Goal: Task Accomplishment & Management: Complete application form

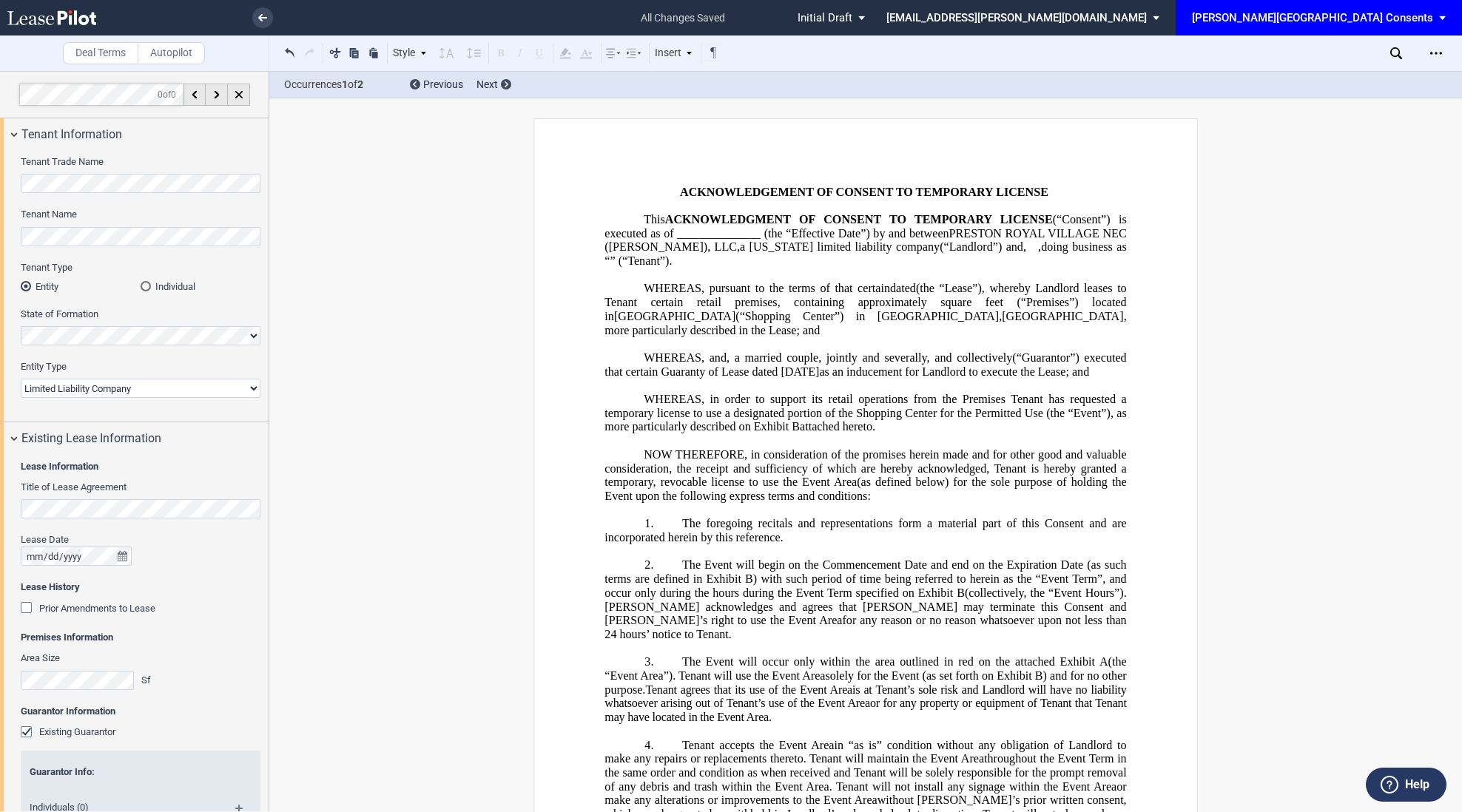
select select "limited liability company"
select select "pm"
select select "5"
select select "pm"
select select "2"
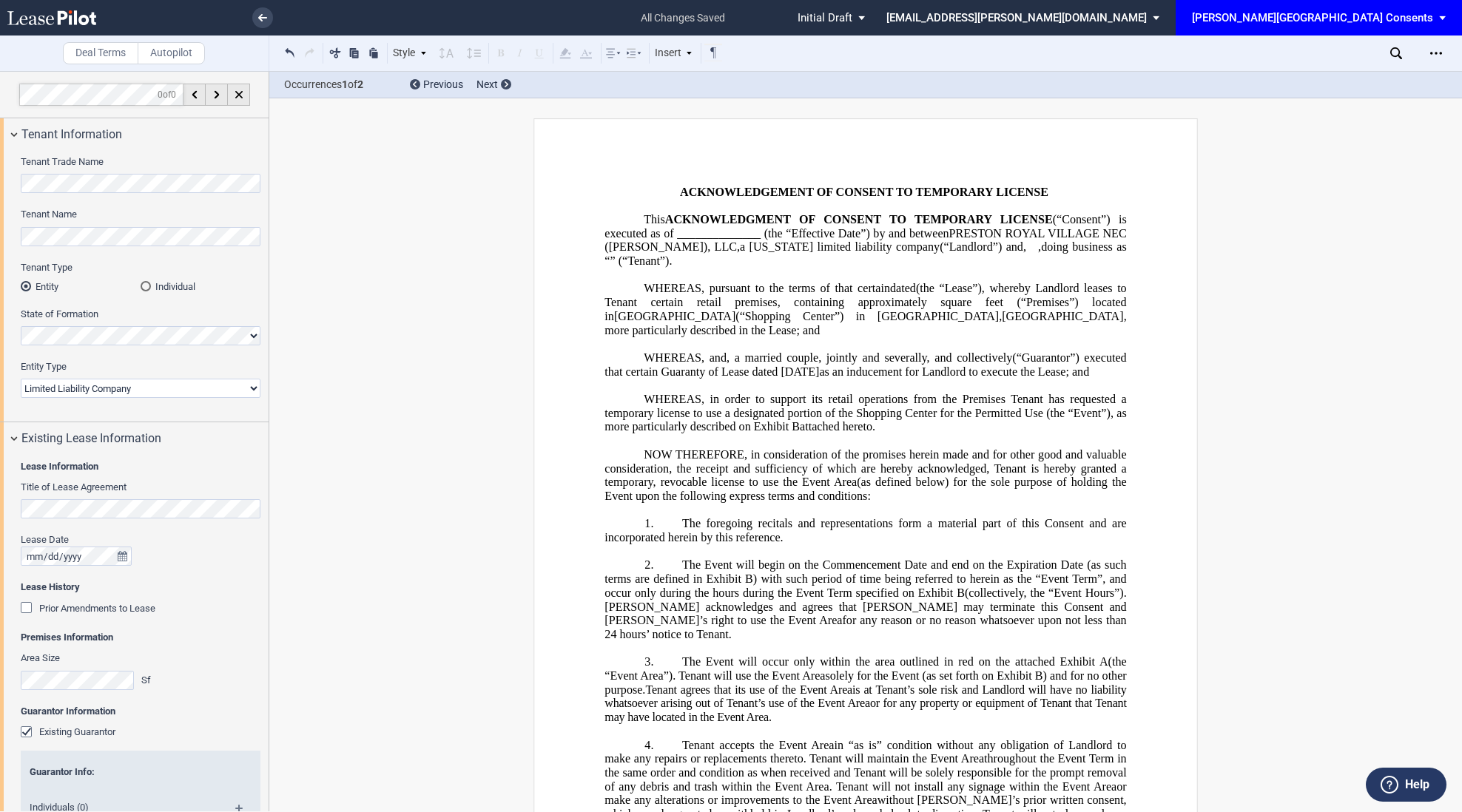
select select "pm"
select select "4"
select select "pm"
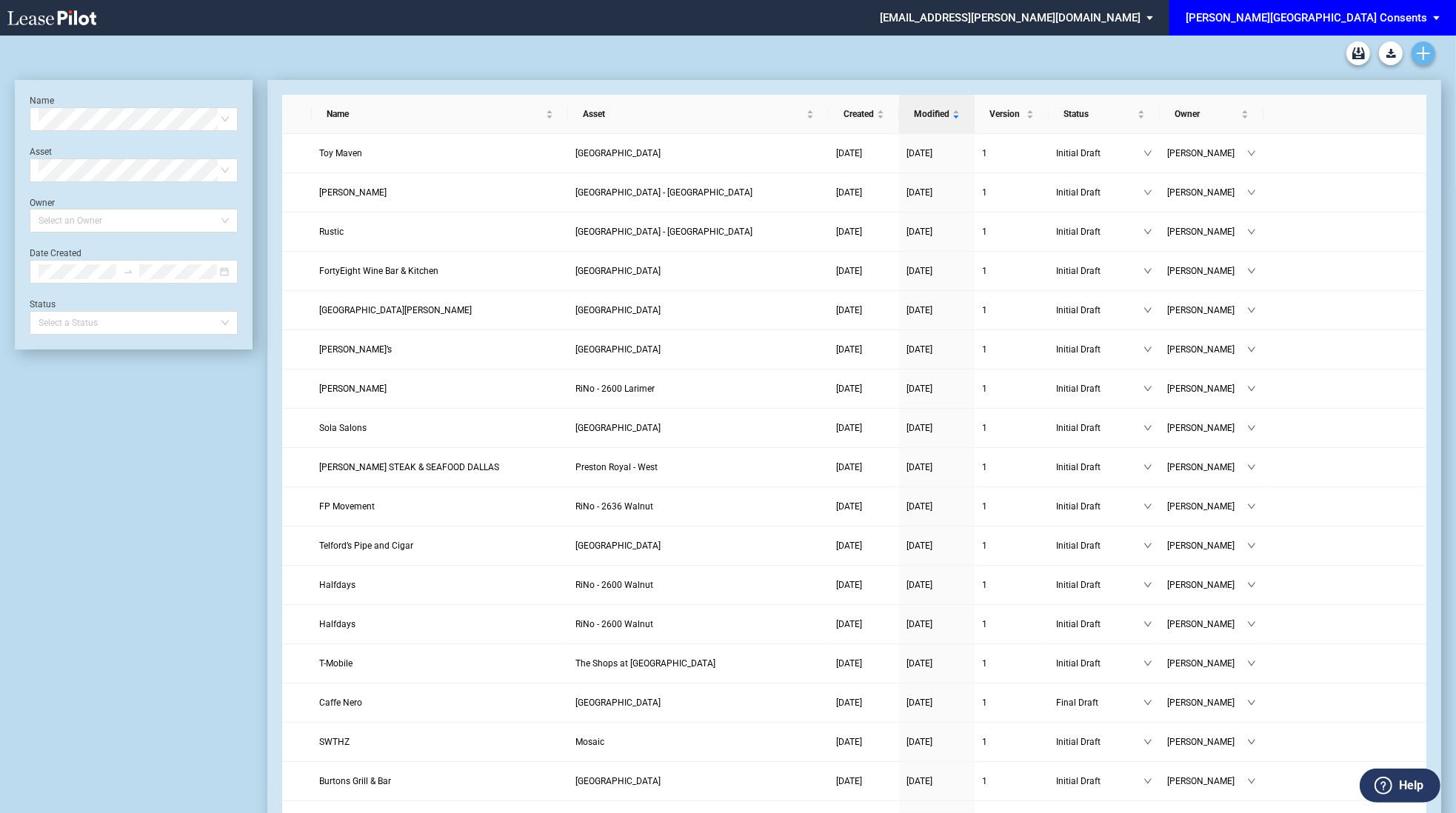
click at [1426, 56] on icon "Create new document" at bounding box center [1424, 53] width 13 height 13
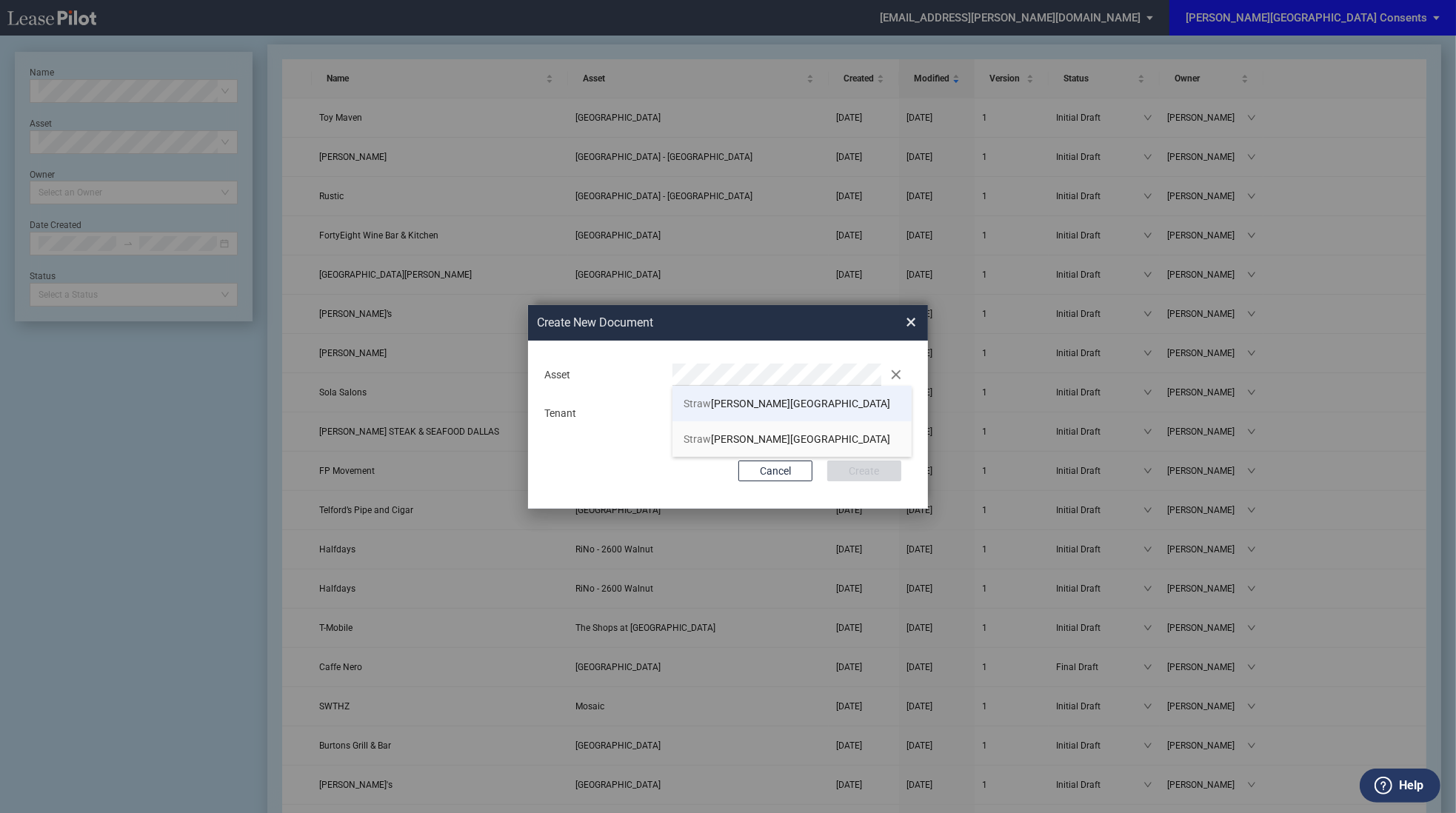
click at [800, 400] on li "Straw berry Village" at bounding box center [792, 403] width 239 height 35
click at [827, 460] on button "Create" at bounding box center [864, 470] width 74 height 21
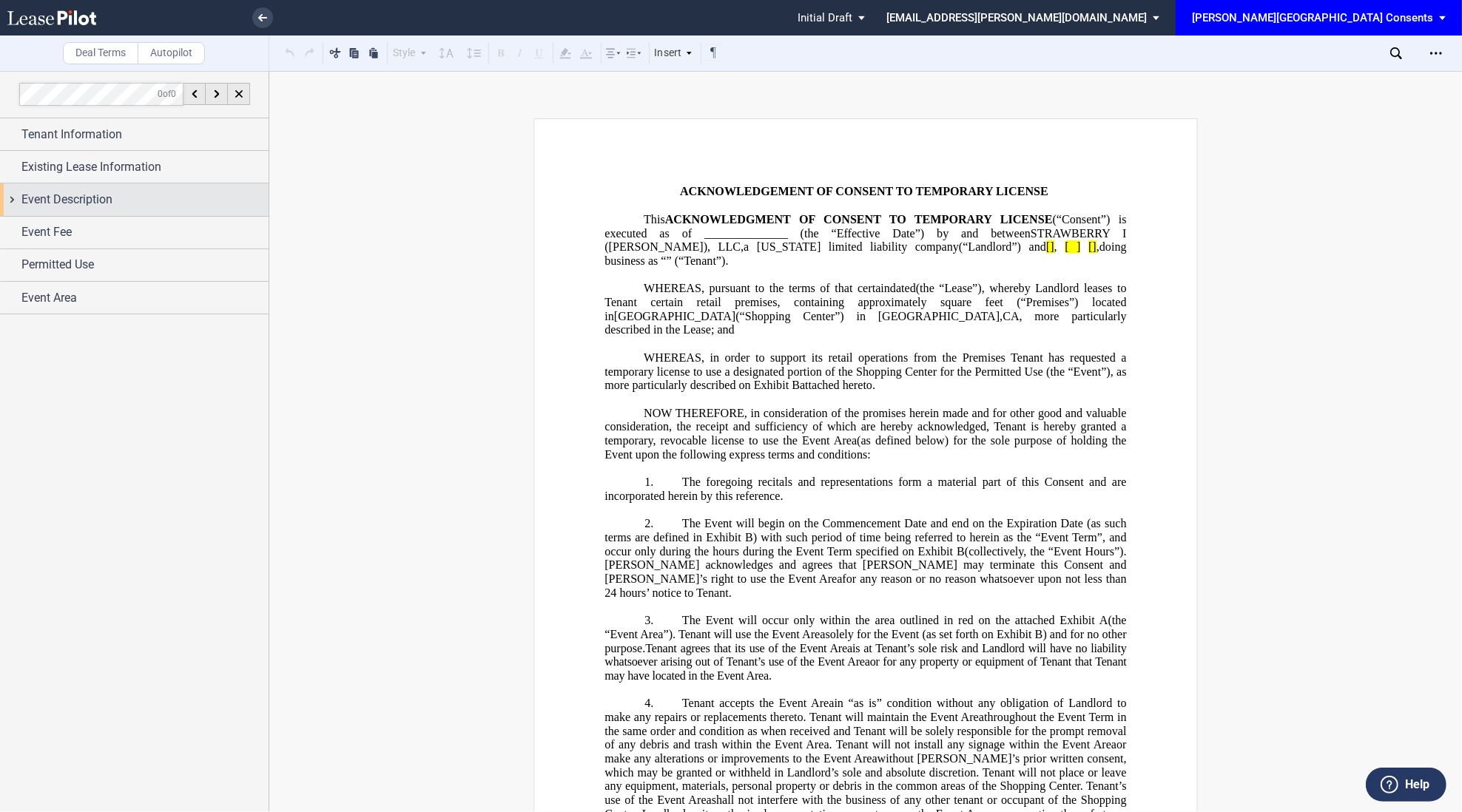
click at [135, 207] on div "Event Description" at bounding box center [145, 199] width 247 height 18
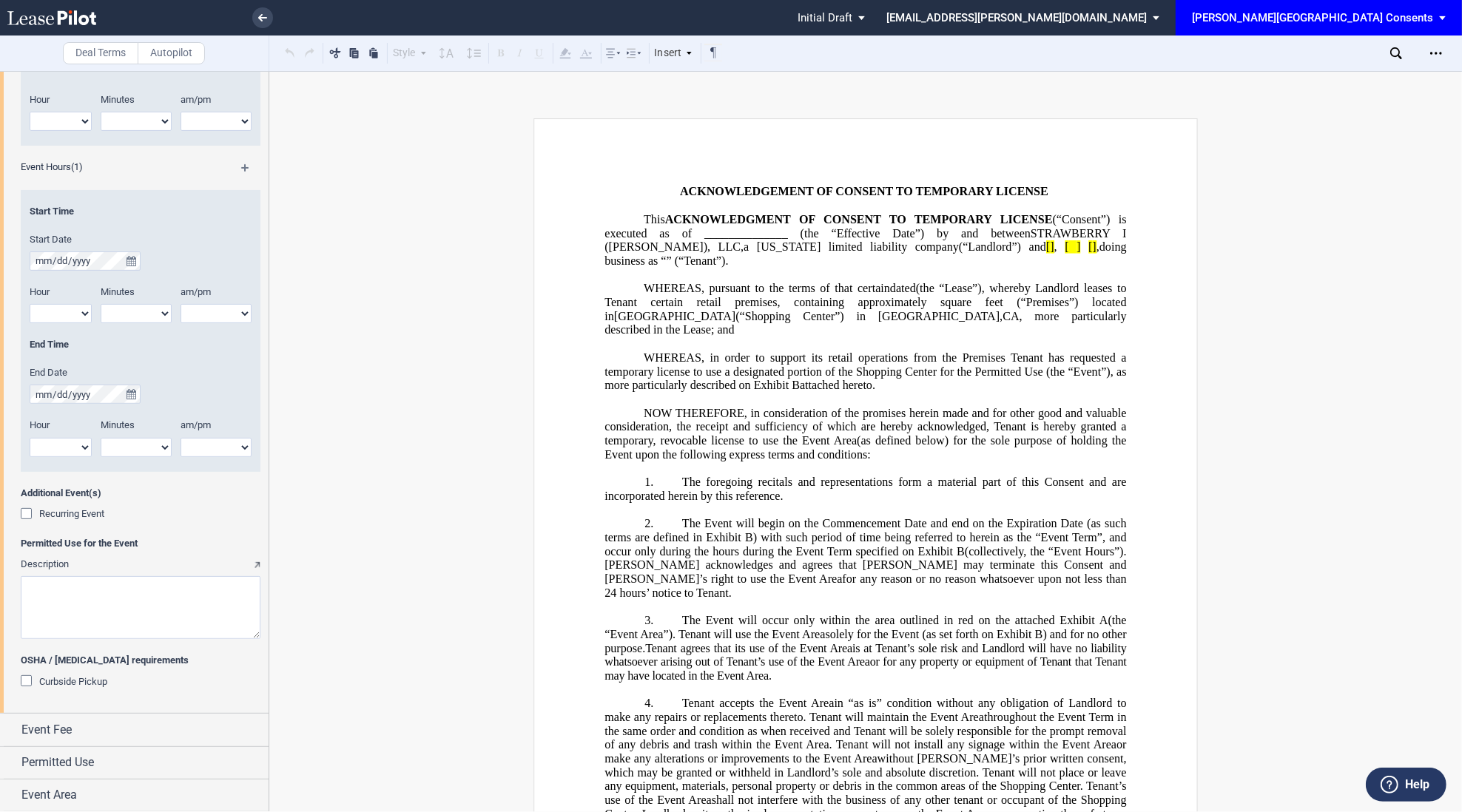
scroll to position [409, 0]
click at [99, 591] on textarea "Description" at bounding box center [140, 607] width 240 height 63
paste textarea "Attached is the common area consent agreement for Hot Yoga Republic’s second Bl…"
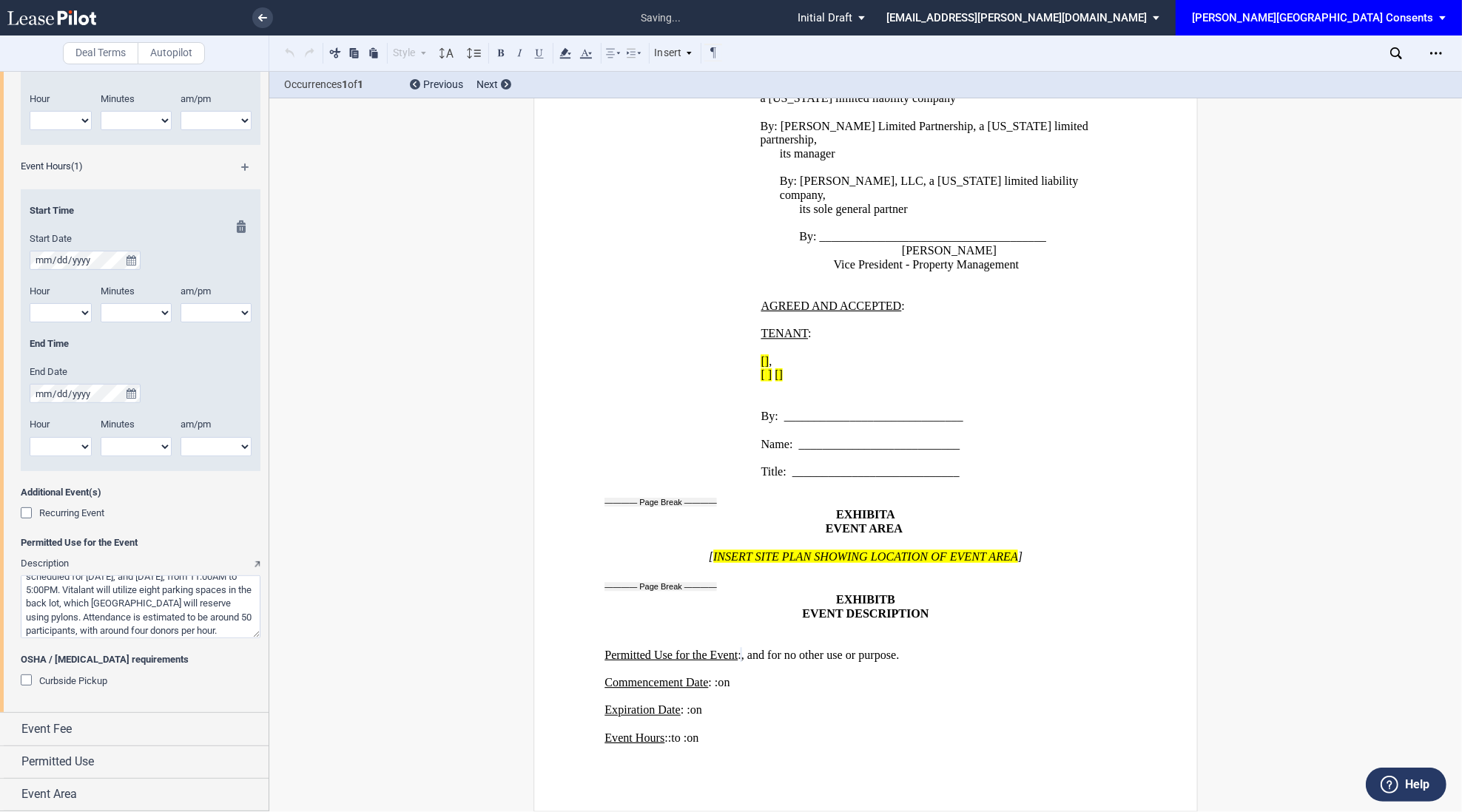
scroll to position [344, 0]
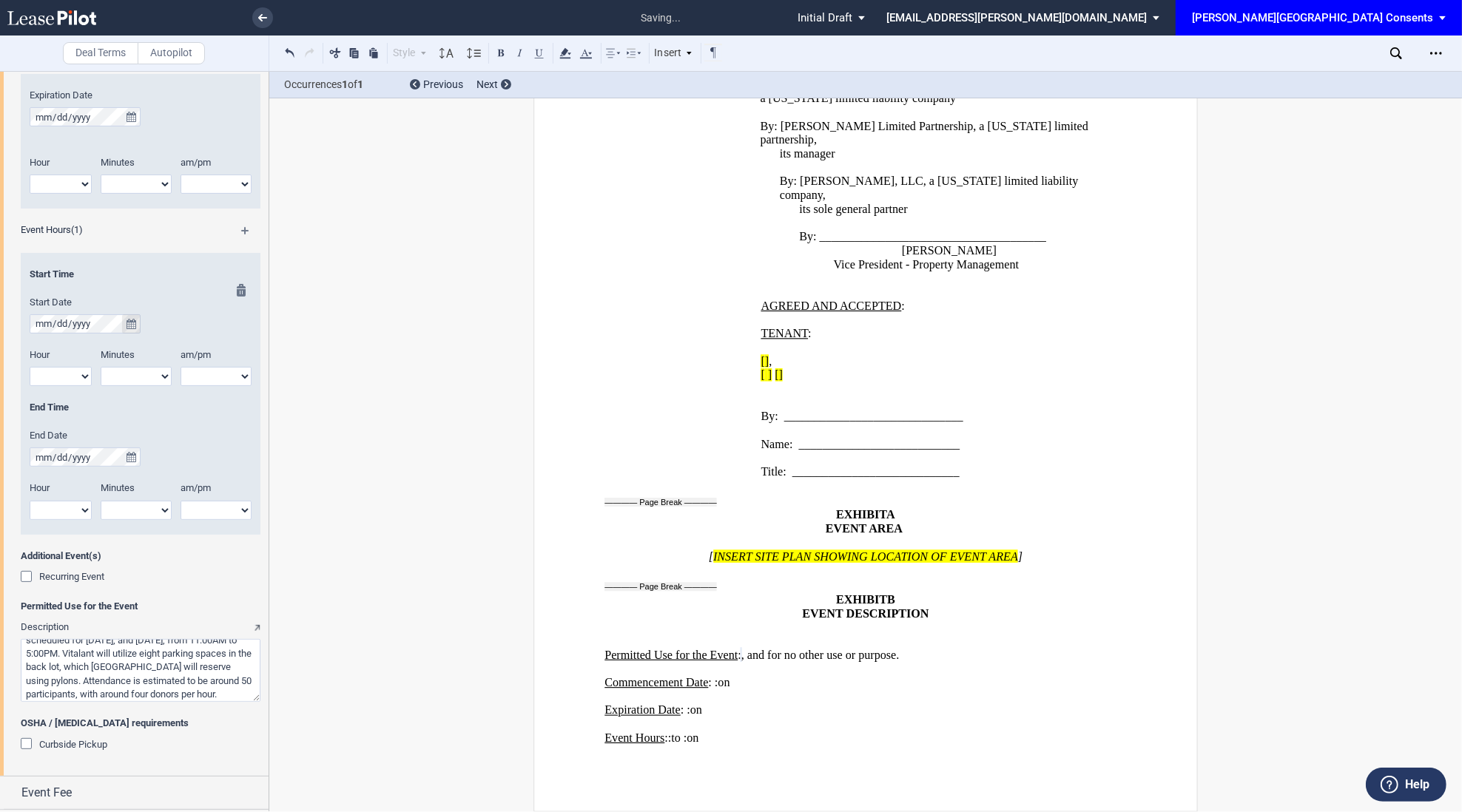
type textarea "Attached is the common area consent agreement for Hot Yoga Republic’s second Bl…"
click at [129, 321] on icon "true" at bounding box center [130, 324] width 9 height 10
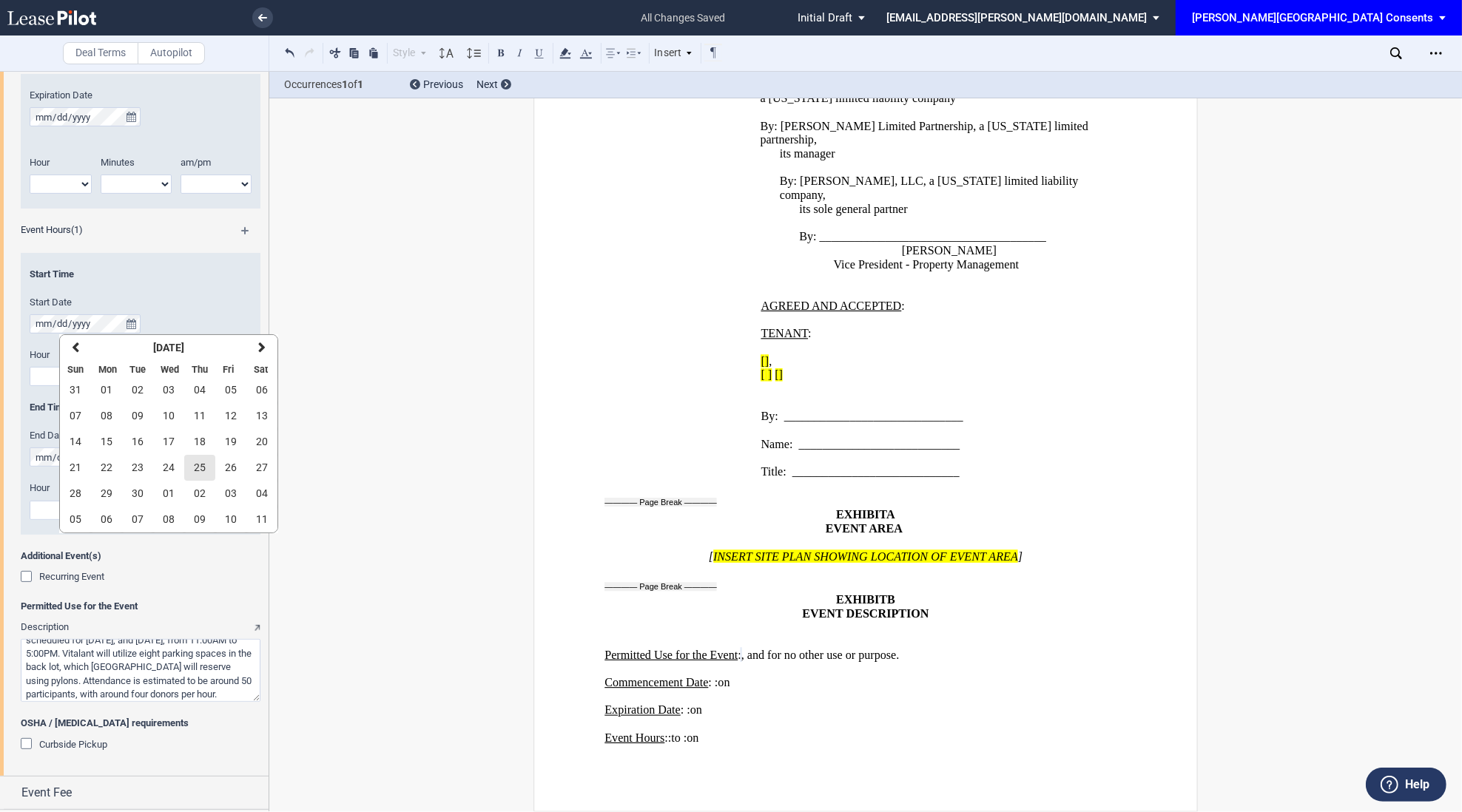
click at [194, 462] on span "25" at bounding box center [200, 467] width 12 height 12
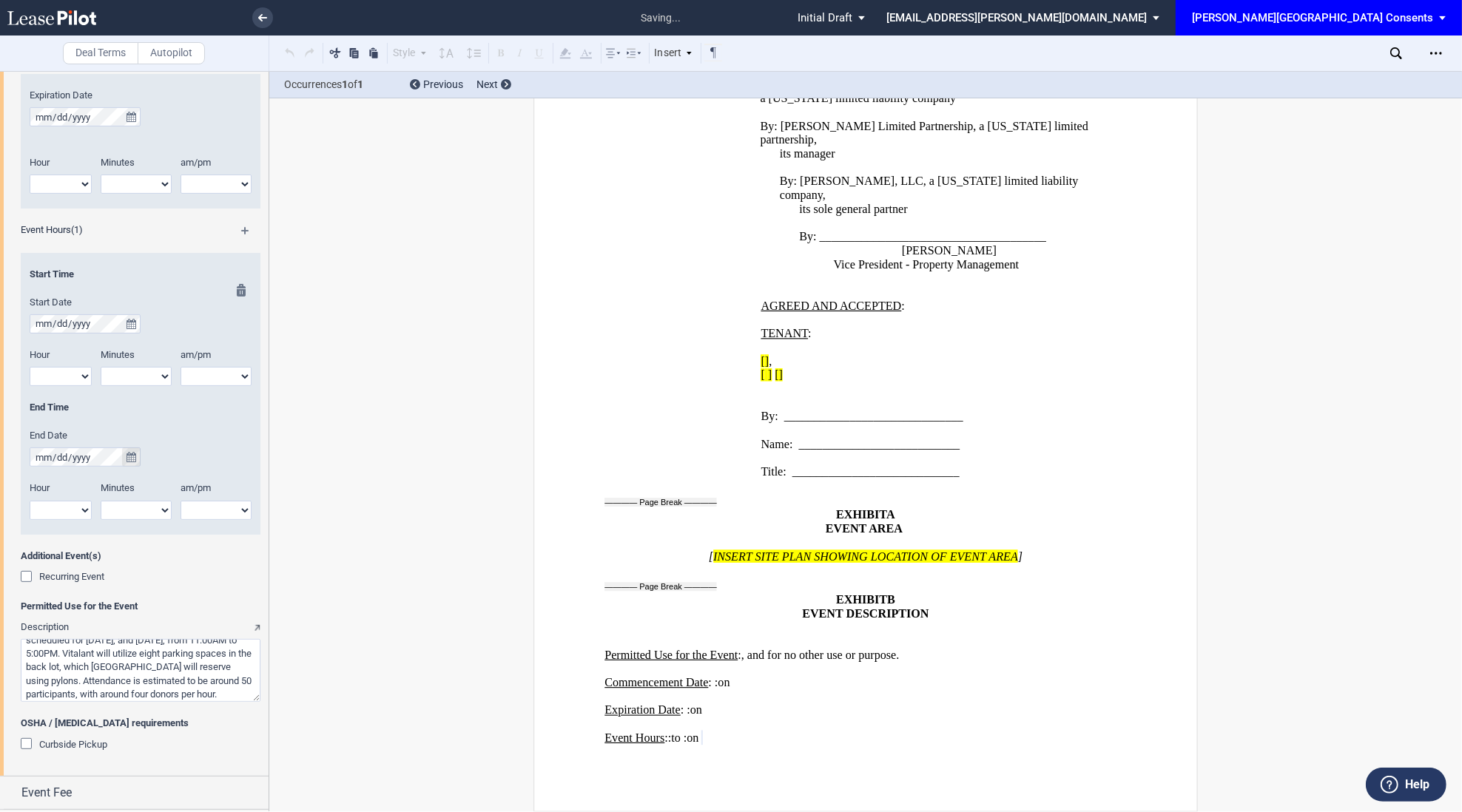
click at [129, 461] on icon "true" at bounding box center [130, 457] width 9 height 10
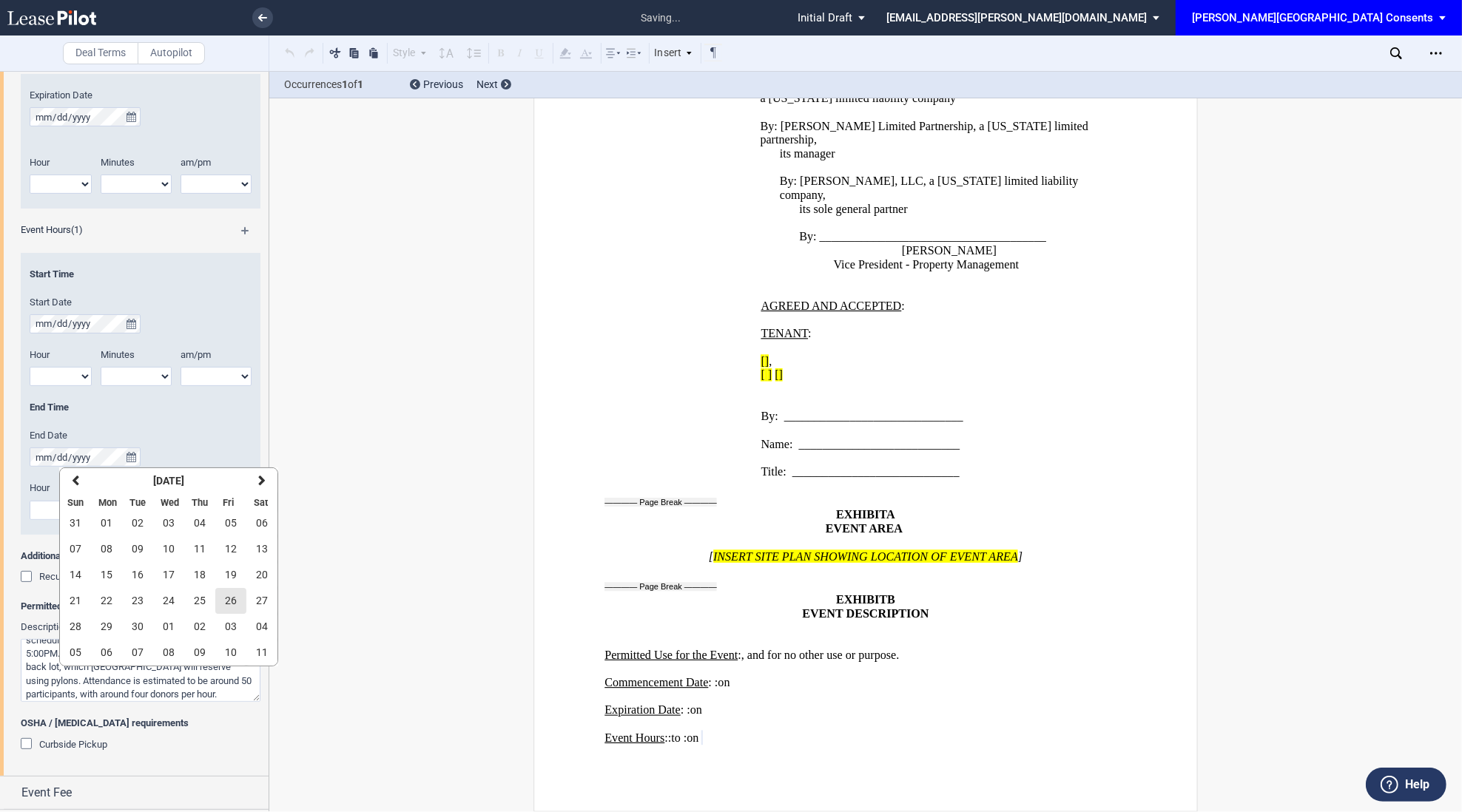
click at [228, 607] on span "26" at bounding box center [231, 601] width 12 height 12
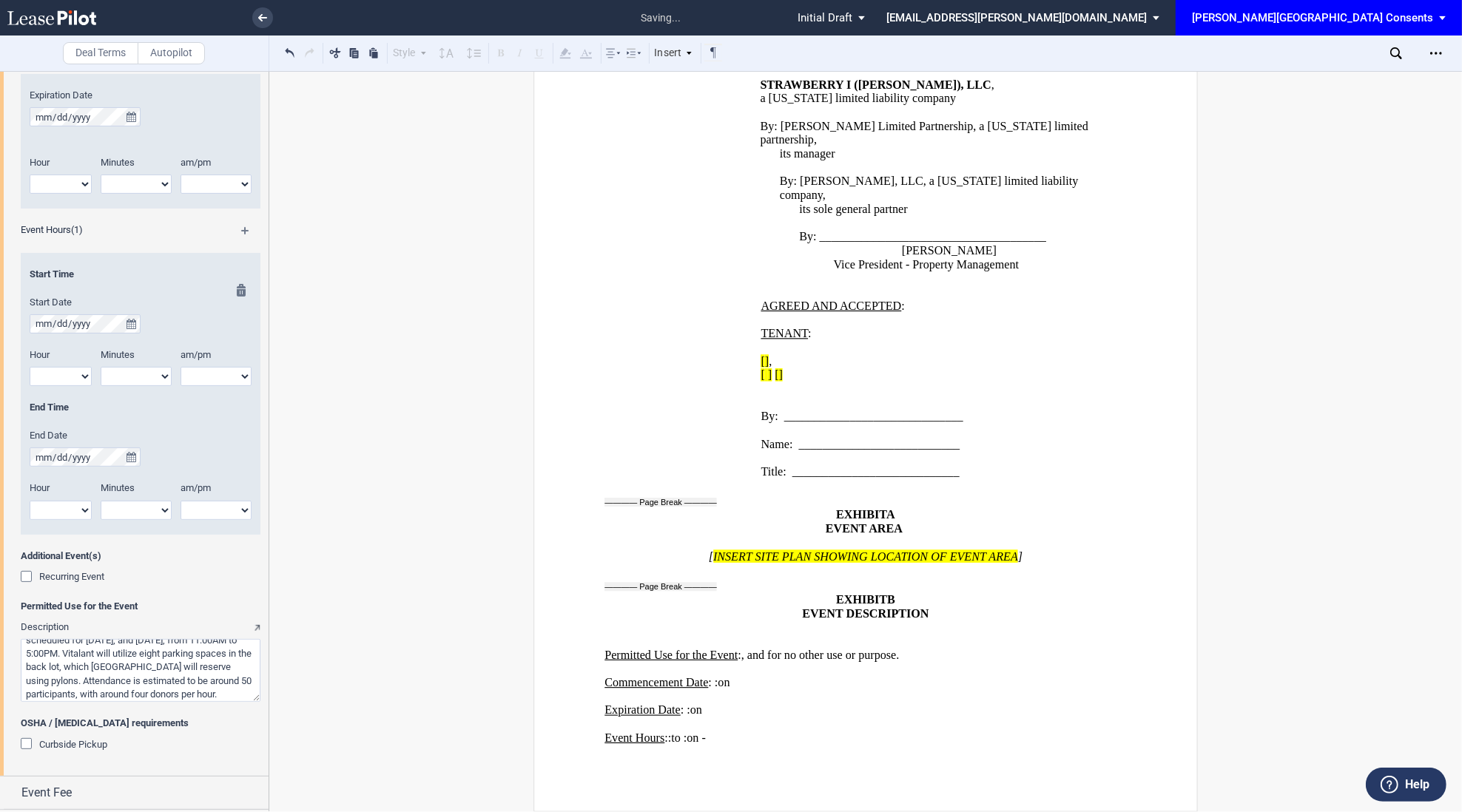
click at [66, 379] on select "1 2 3 4 5 6 7 8 9 10 11 12" at bounding box center [61, 376] width 62 height 19
select select "11"
click at [29, 366] on select "1 2 3 4 5 6 7 8 9 10 11 12" at bounding box center [61, 376] width 62 height 19
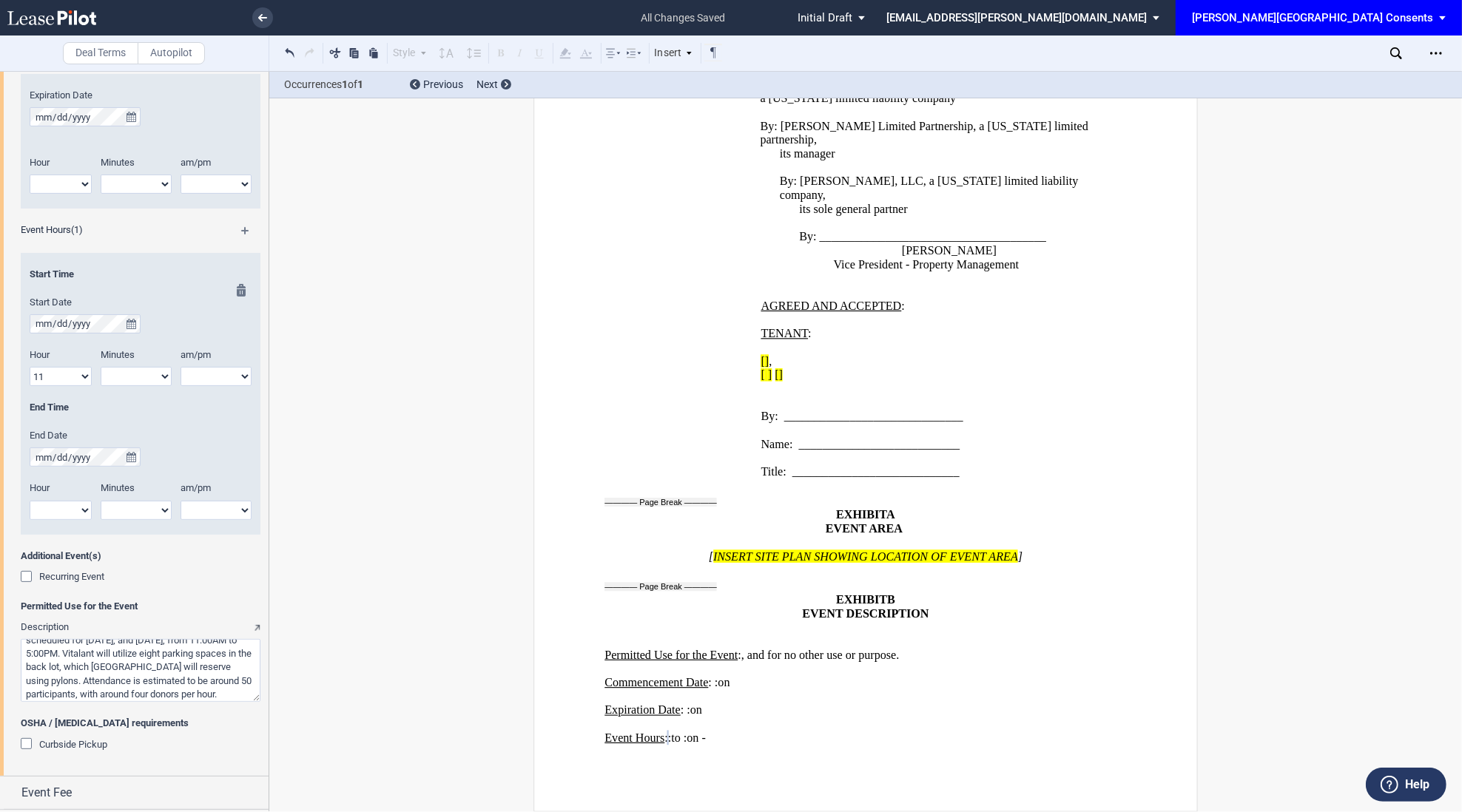
click at [201, 381] on select "am pm" at bounding box center [216, 376] width 71 height 19
select select "am"
click at [181, 366] on select "am pm" at bounding box center [216, 376] width 71 height 19
click at [67, 507] on select "1 2 3 4 5 6 7 8 9 10 11 12" at bounding box center [61, 510] width 62 height 19
select select "5"
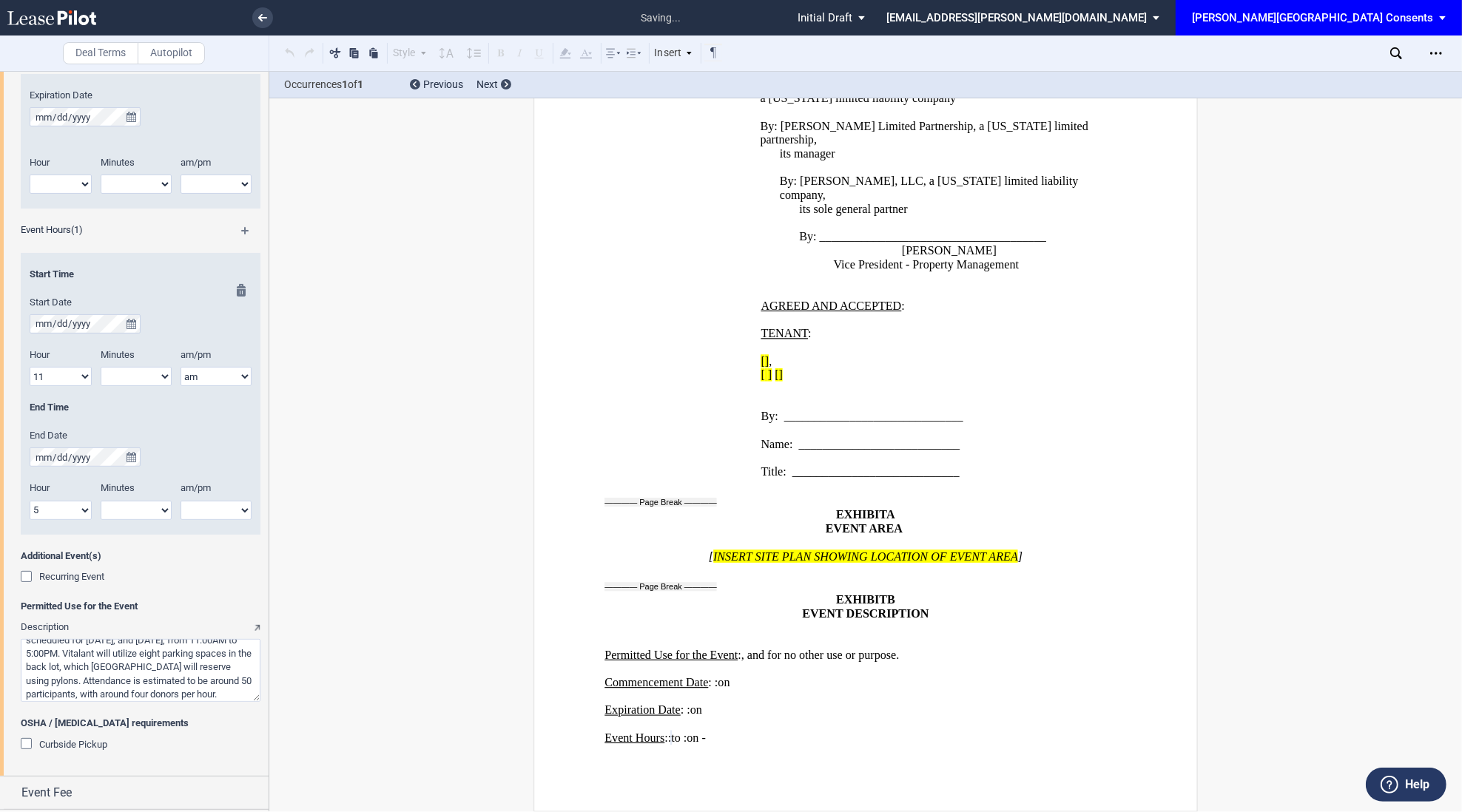
click at [29, 501] on select "1 2 3 4 5 6 7 8 9 10 11 12" at bounding box center [61, 510] width 62 height 19
click at [189, 510] on select "am pm" at bounding box center [216, 510] width 71 height 19
select select "pm"
click at [181, 501] on select "am pm" at bounding box center [216, 510] width 71 height 19
click at [140, 385] on select "00 05 10 15 20 25 30 35 40 45 50 55" at bounding box center [136, 376] width 71 height 19
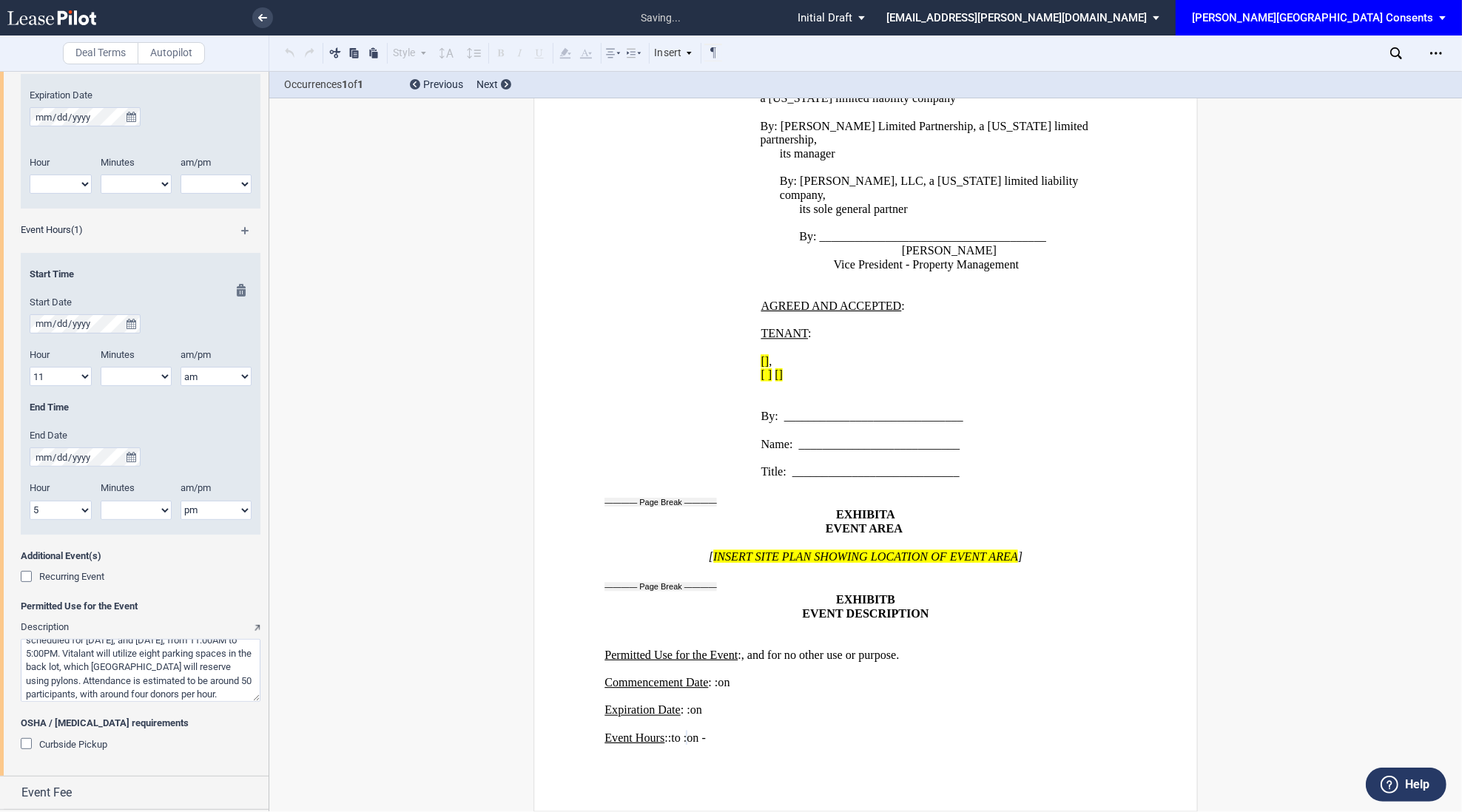
select select "00"
click at [101, 366] on select "00 05 10 15 20 25 30 35 40 45 50 55" at bounding box center [136, 376] width 71 height 19
click at [139, 508] on select "00 05 10 15 20 25 30 35 40 45 50 55" at bounding box center [136, 510] width 71 height 19
select select "00"
click at [101, 501] on select "00 05 10 15 20 25 30 35 40 45 50 55" at bounding box center [136, 510] width 71 height 19
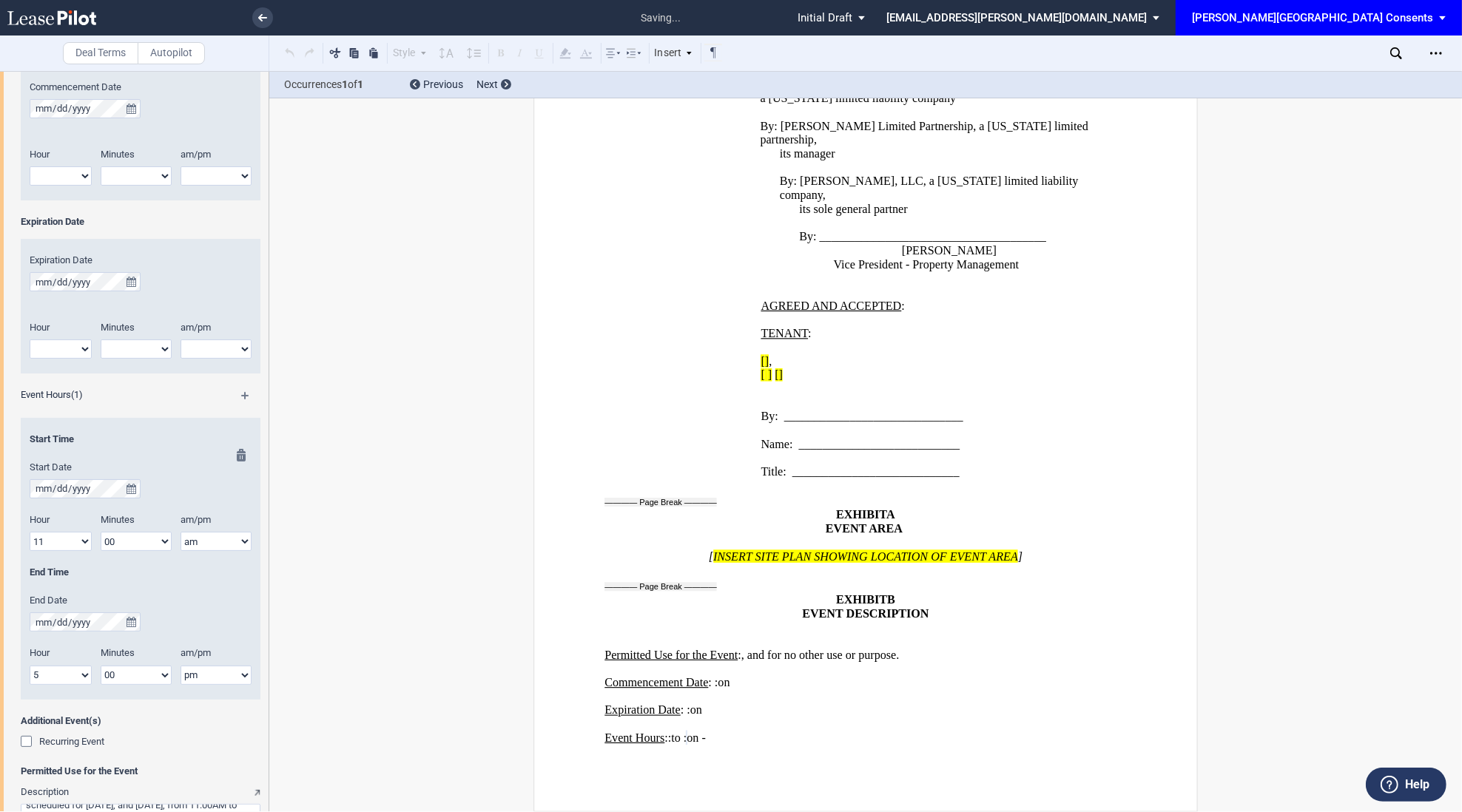
scroll to position [187, 0]
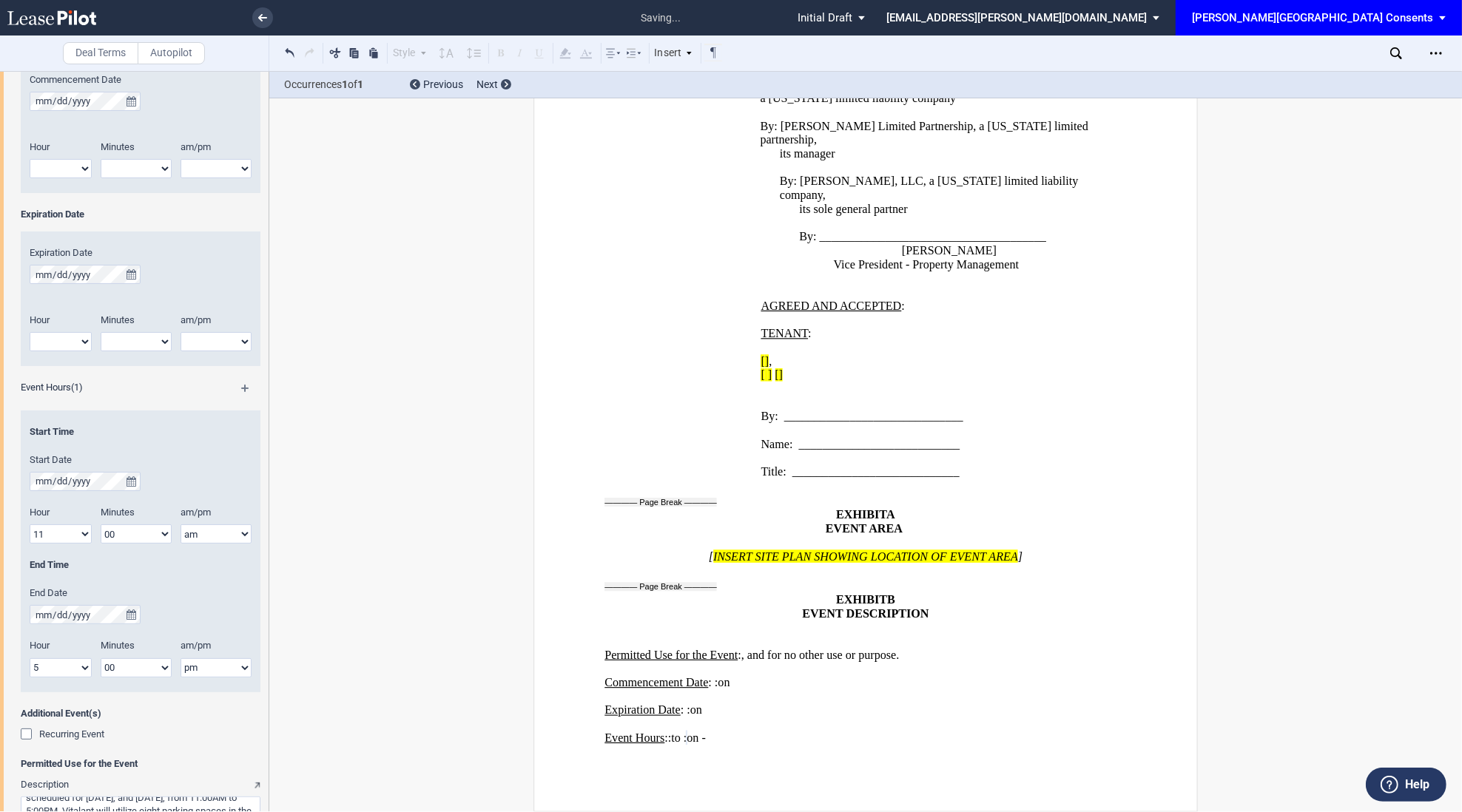
click at [246, 385] on md-icon at bounding box center [252, 393] width 22 height 18
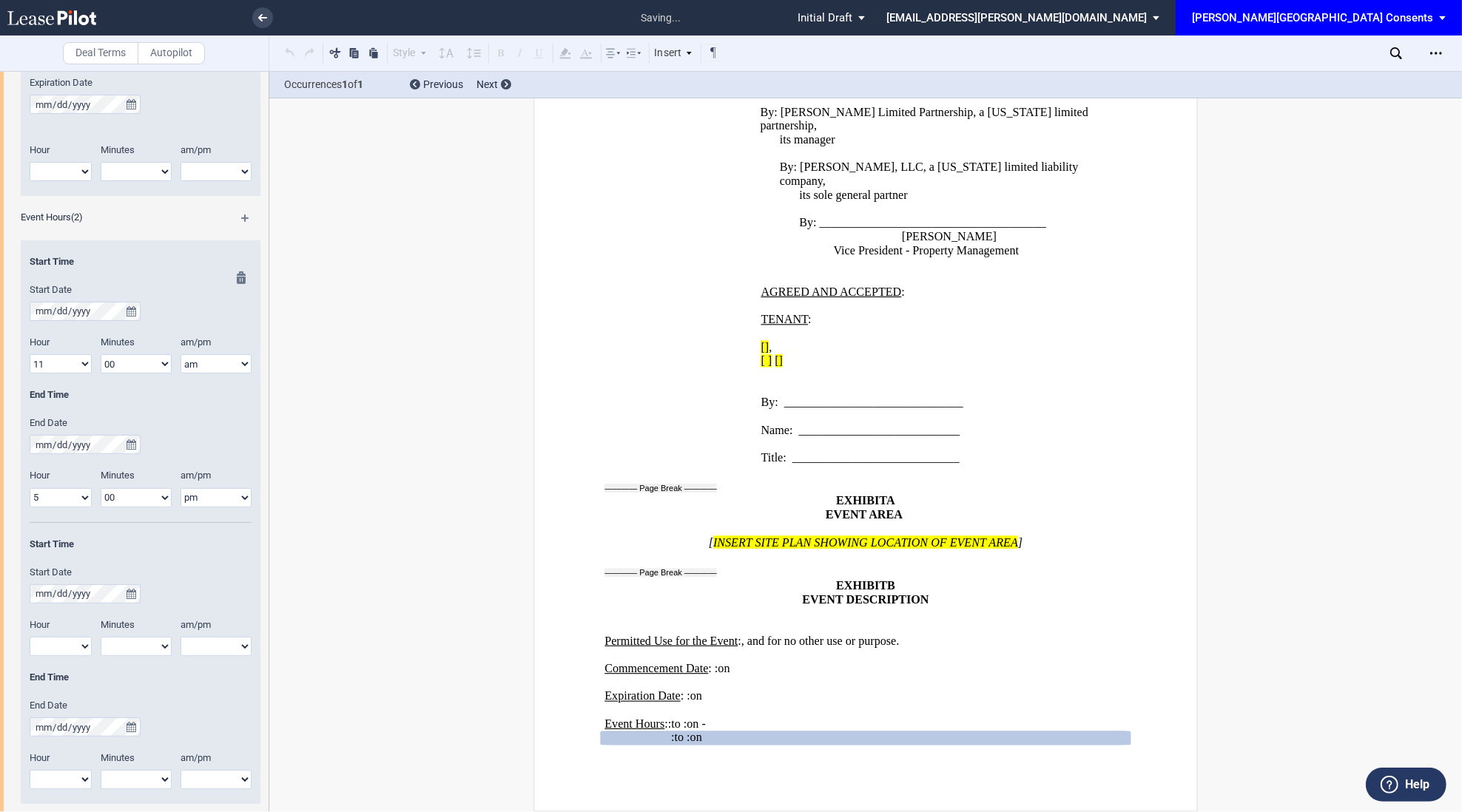
scroll to position [357, 0]
click at [132, 452] on button "true" at bounding box center [131, 444] width 18 height 19
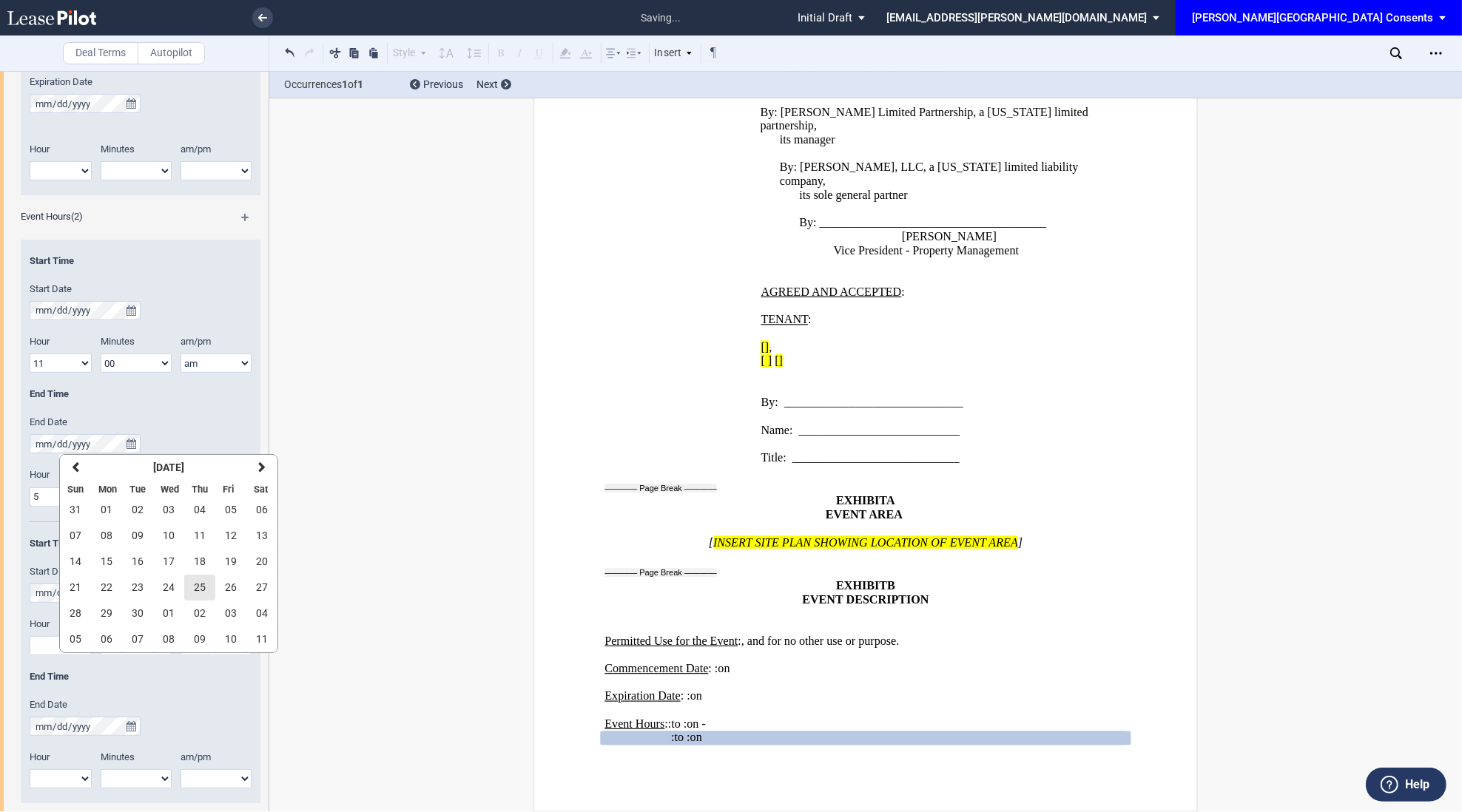
click at [198, 590] on span "25" at bounding box center [200, 588] width 12 height 12
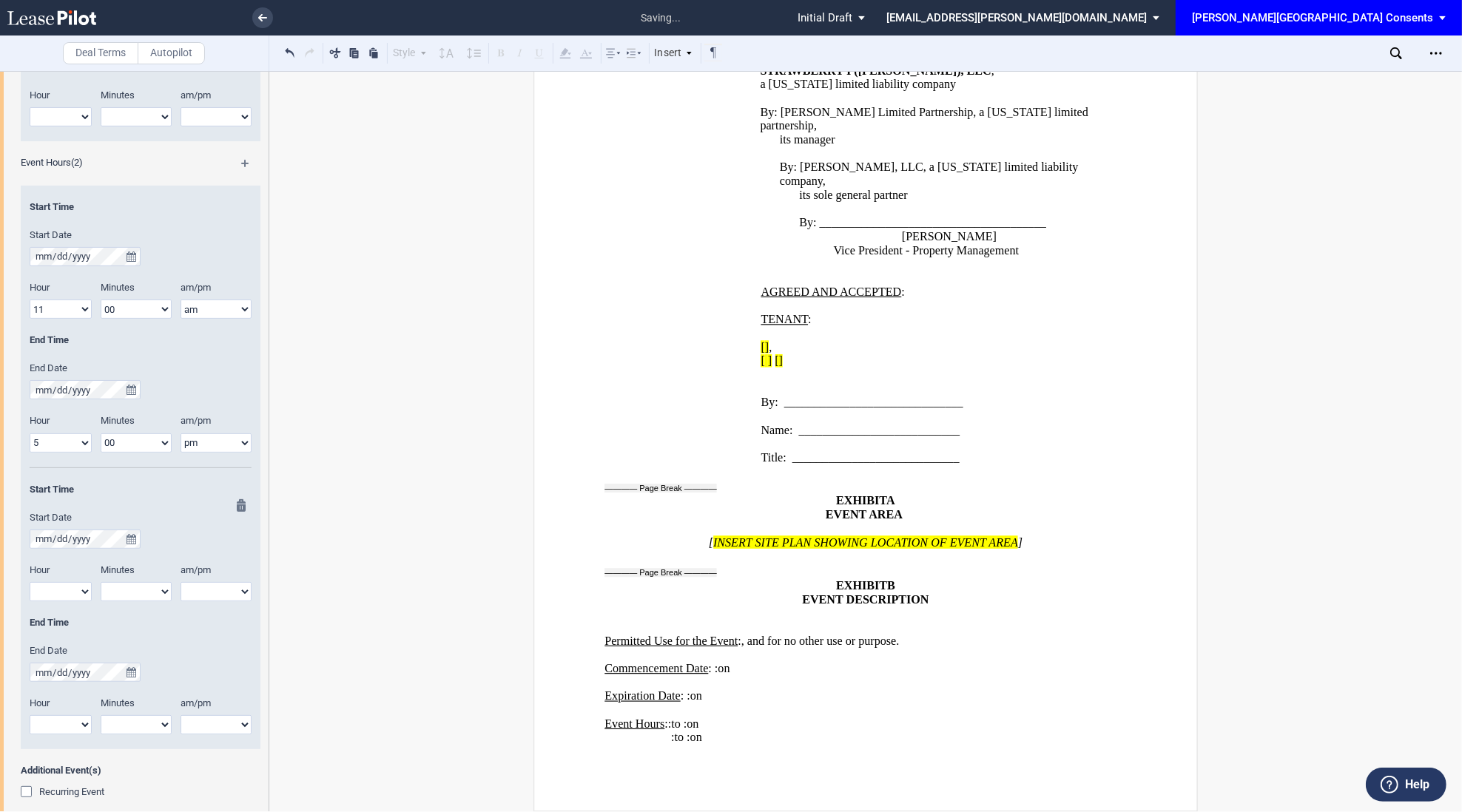
scroll to position [415, 0]
click at [135, 522] on div "Start Date" at bounding box center [140, 526] width 222 height 38
click at [135, 532] on icon "true" at bounding box center [130, 535] width 9 height 10
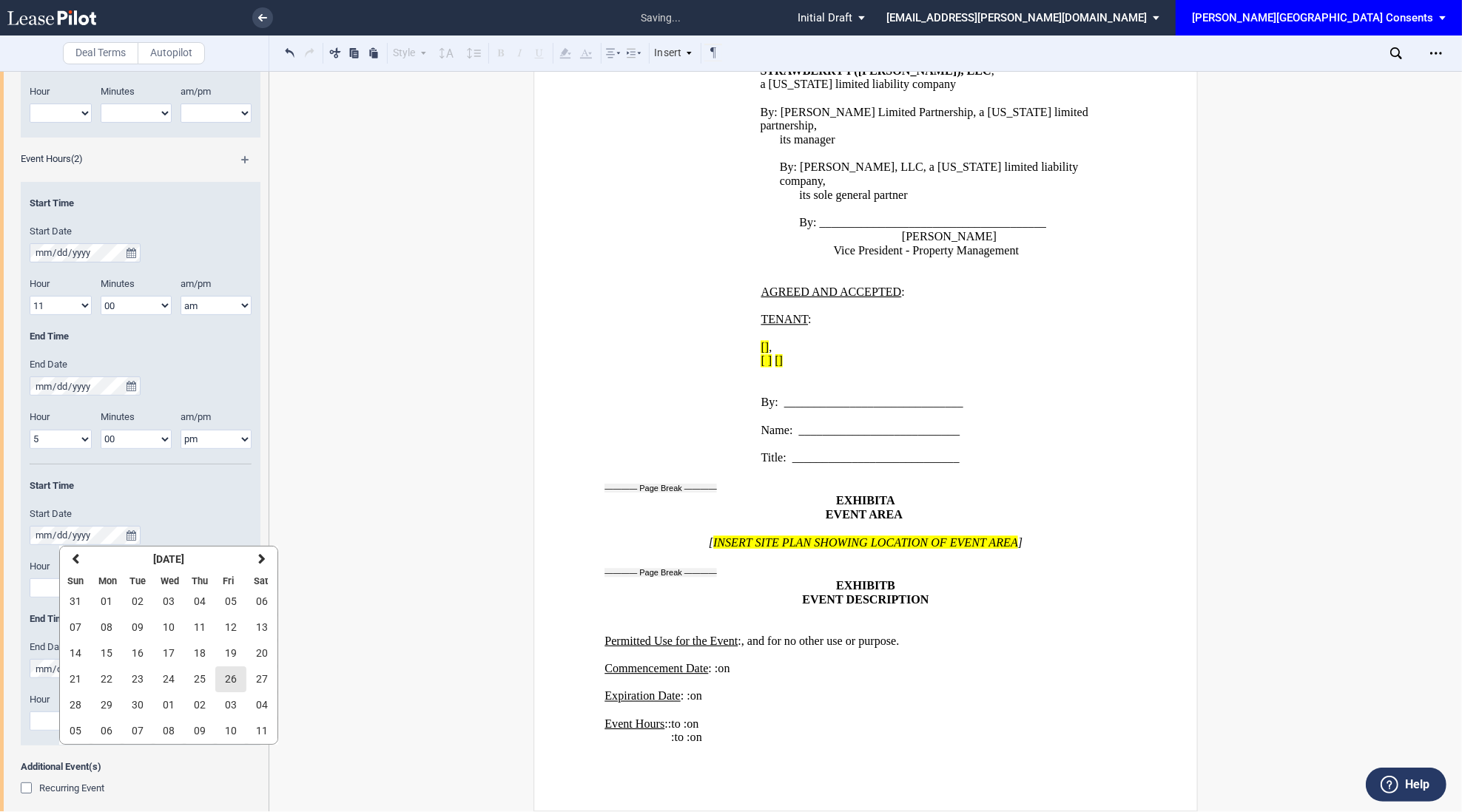
click at [219, 672] on button "26" at bounding box center [230, 679] width 31 height 26
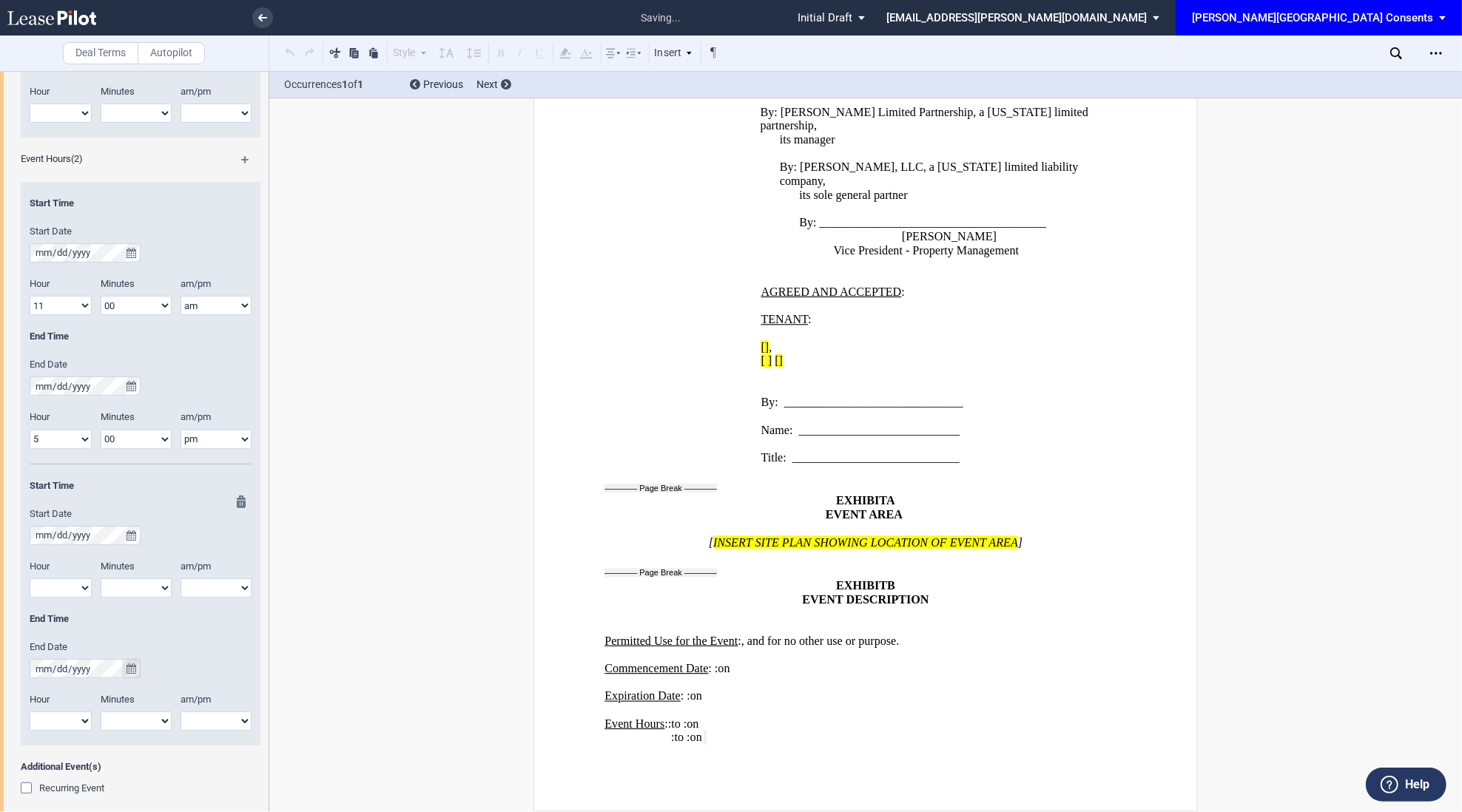
click at [133, 663] on icon "true" at bounding box center [130, 668] width 9 height 10
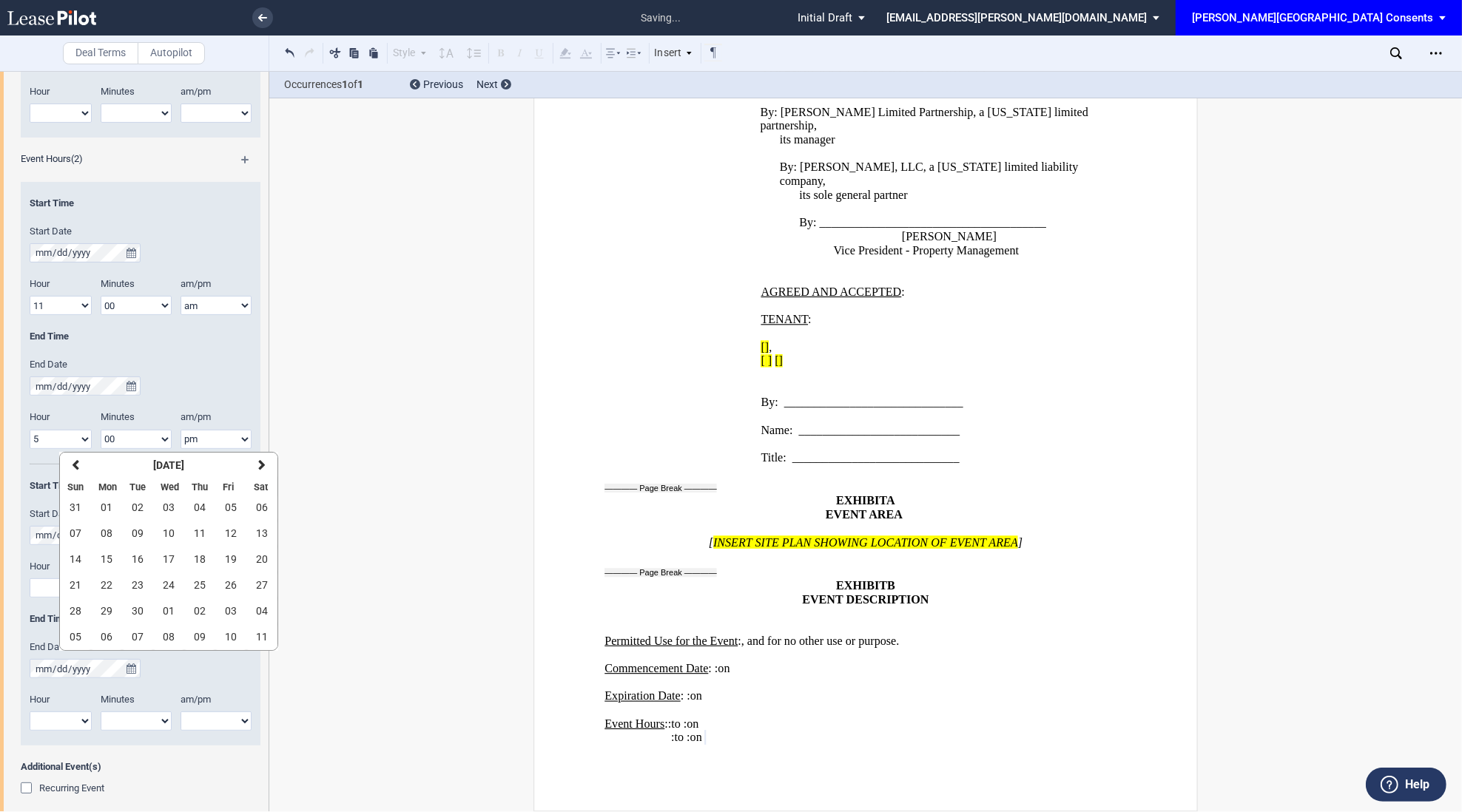
click at [177, 675] on div "End Date" at bounding box center [140, 659] width 222 height 38
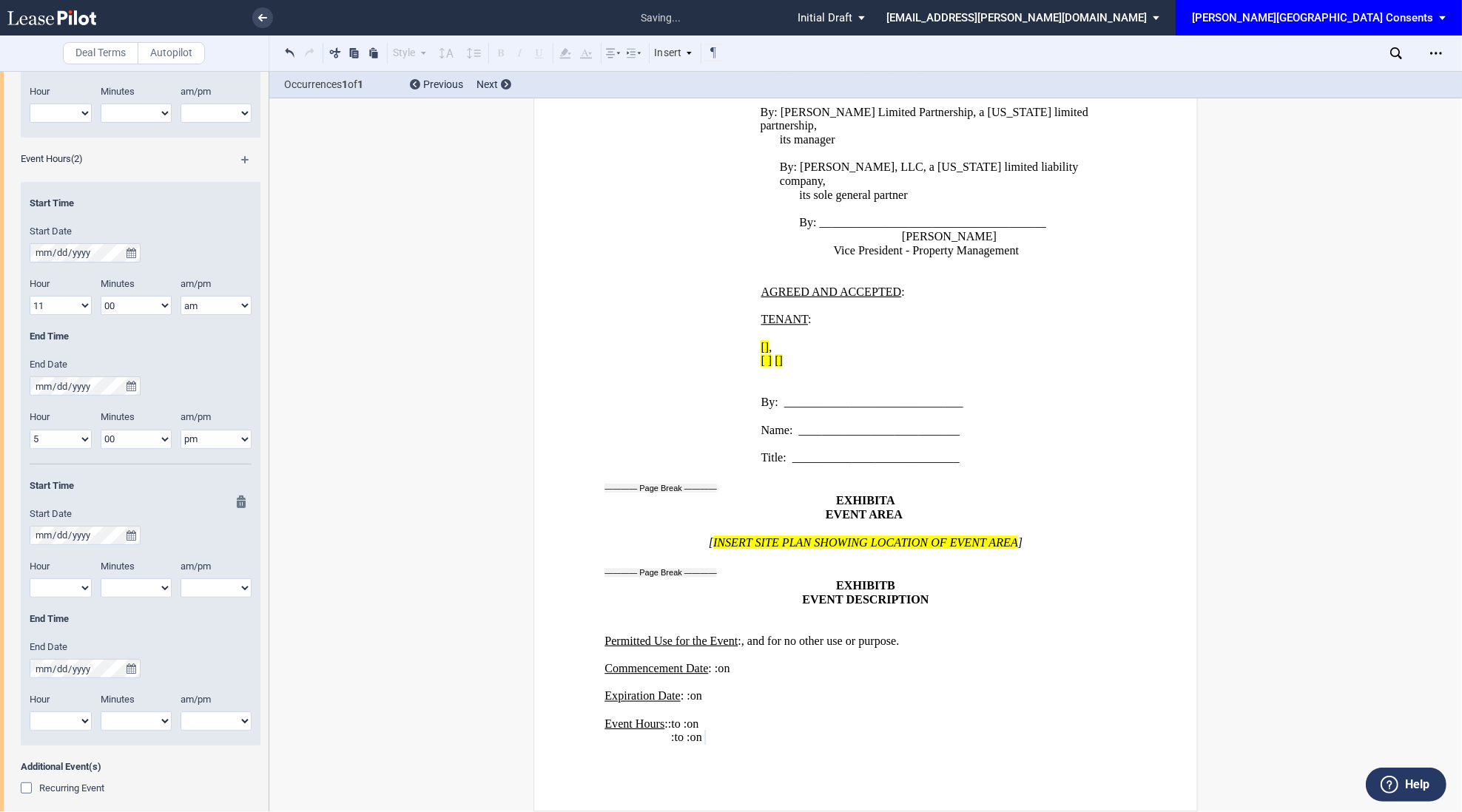
click at [77, 582] on select "1 2 3 4 5 6 7 8 9 10 11 12" at bounding box center [61, 588] width 62 height 19
click at [29, 579] on select "1 2 3 4 5 6 7 8 9 10 11 12" at bounding box center [61, 588] width 62 height 19
click at [60, 593] on select "1 2 3 4 5 6 7 8 9 10 11 12" at bounding box center [61, 588] width 62 height 19
select select "11"
click at [29, 579] on select "1 2 3 4 5 6 7 8 9 10 11 12" at bounding box center [61, 588] width 62 height 19
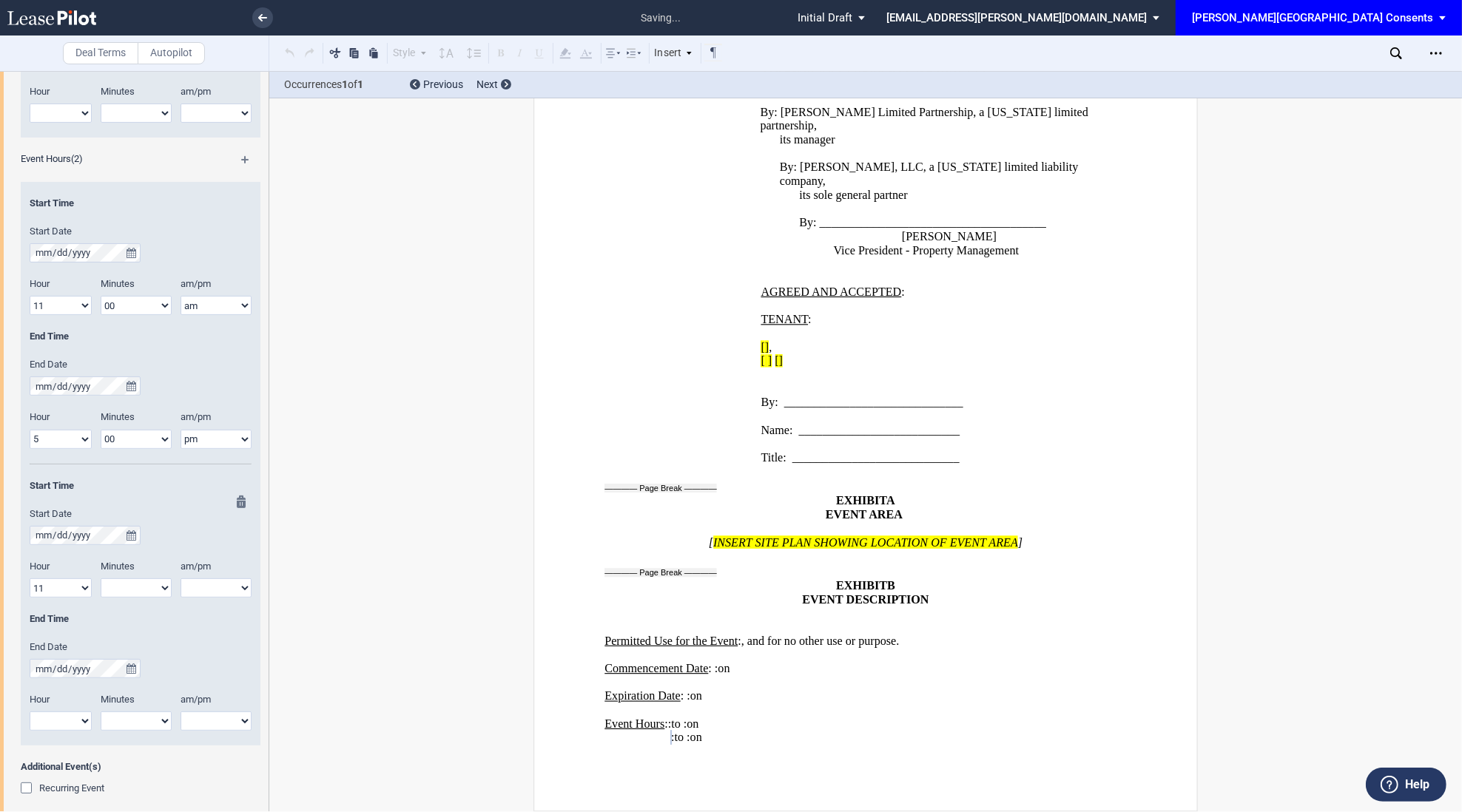
click at [203, 585] on select "am pm" at bounding box center [216, 588] width 71 height 19
select select "am"
click at [181, 579] on select "am pm" at bounding box center [216, 588] width 71 height 19
click at [138, 588] on select "00 05 10 15 20 25 30 35 40 45 50 55" at bounding box center [136, 588] width 71 height 19
select select "00"
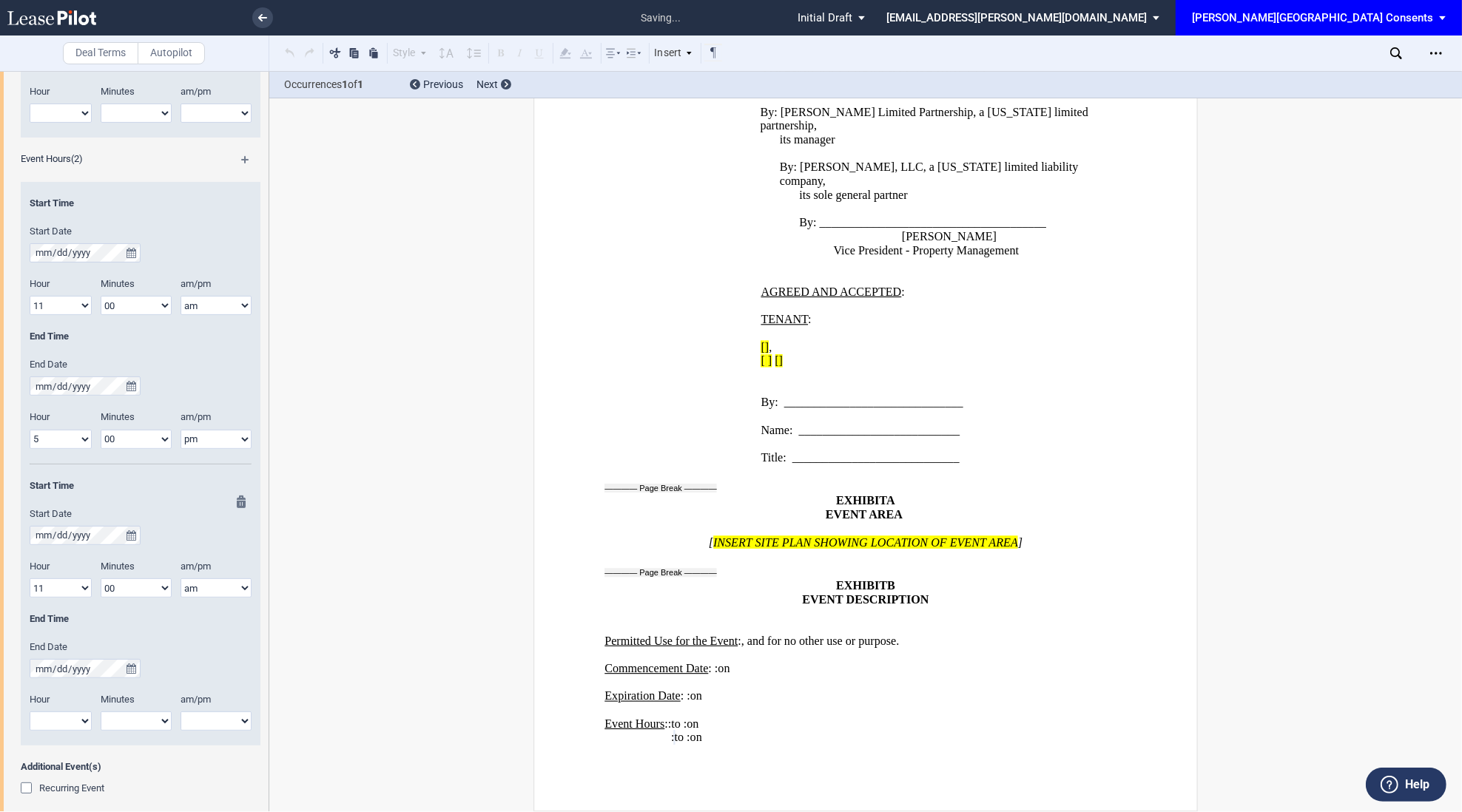
click at [101, 579] on select "00 05 10 15 20 25 30 35 40 45 50 55" at bounding box center [136, 588] width 71 height 19
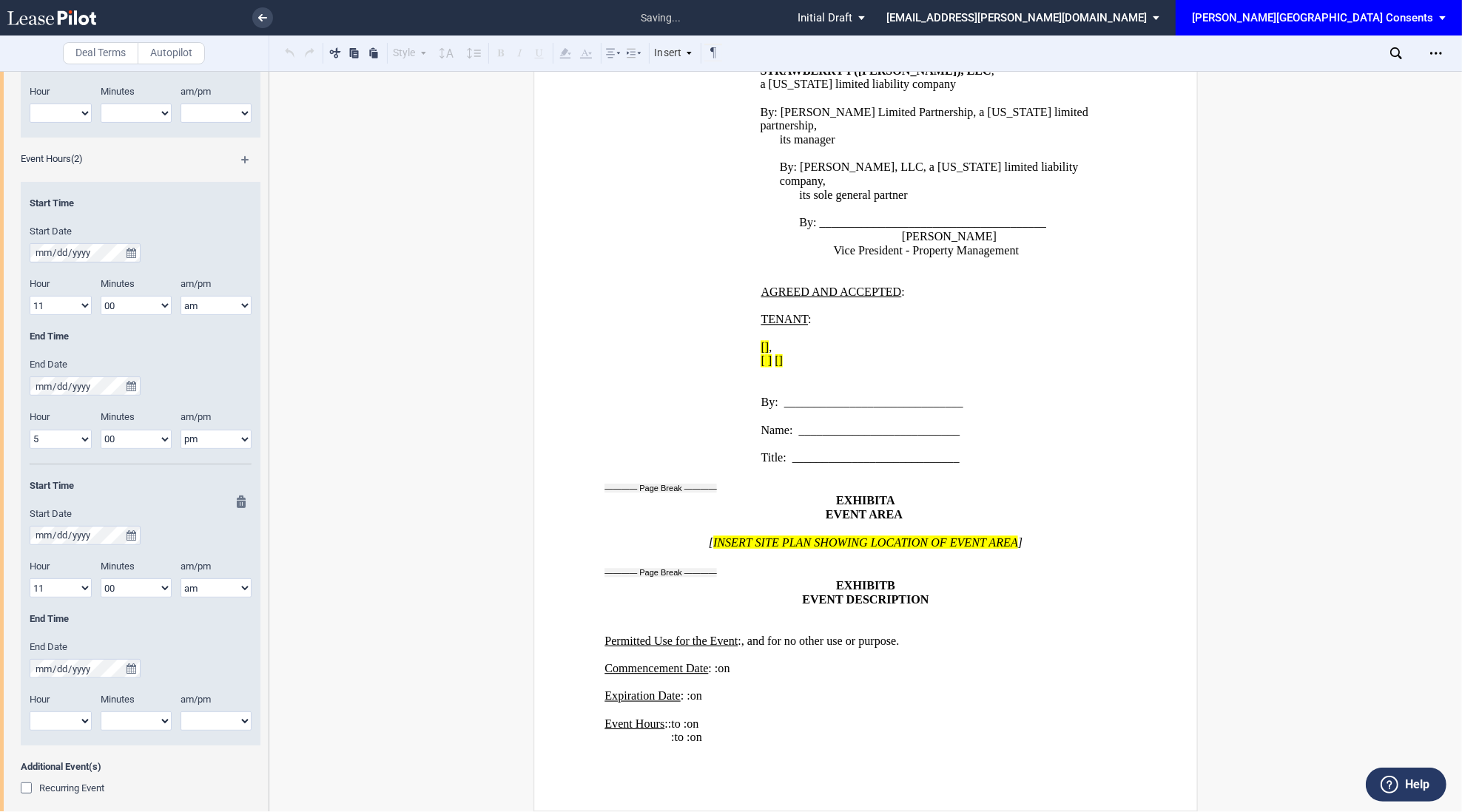
click at [75, 725] on select "1 2 3 4 5 6 7 8 9 10 11 12" at bounding box center [61, 721] width 62 height 19
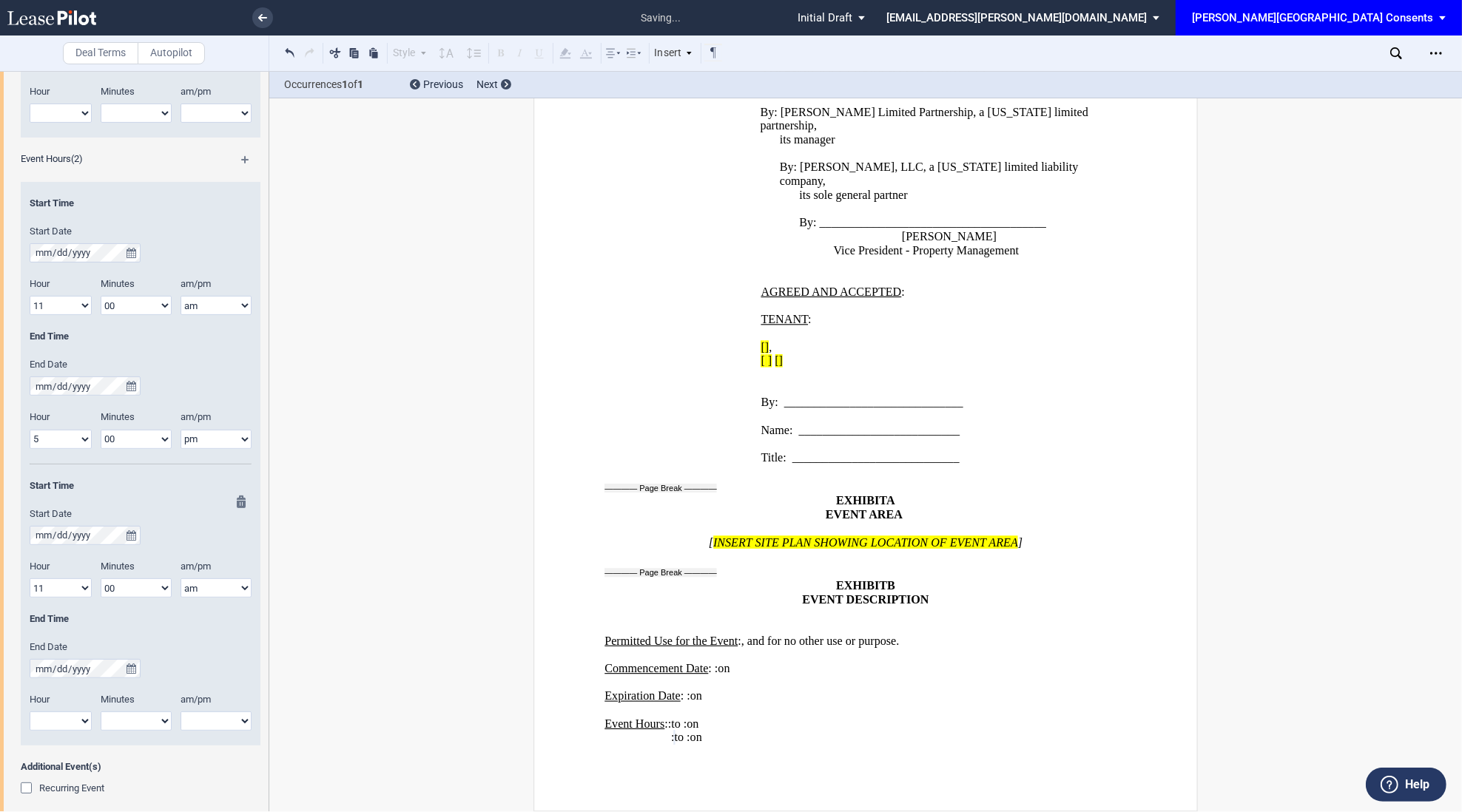
select select "5"
click at [29, 712] on select "1 2 3 4 5 6 7 8 9 10 11 12" at bounding box center [61, 721] width 62 height 19
click at [128, 730] on select "00 05 10 15 20 25 30 35 40 45 50 55" at bounding box center [136, 721] width 71 height 19
select select "00"
click at [101, 712] on select "00 05 10 15 20 25 30 35 40 45 50 55" at bounding box center [136, 721] width 71 height 19
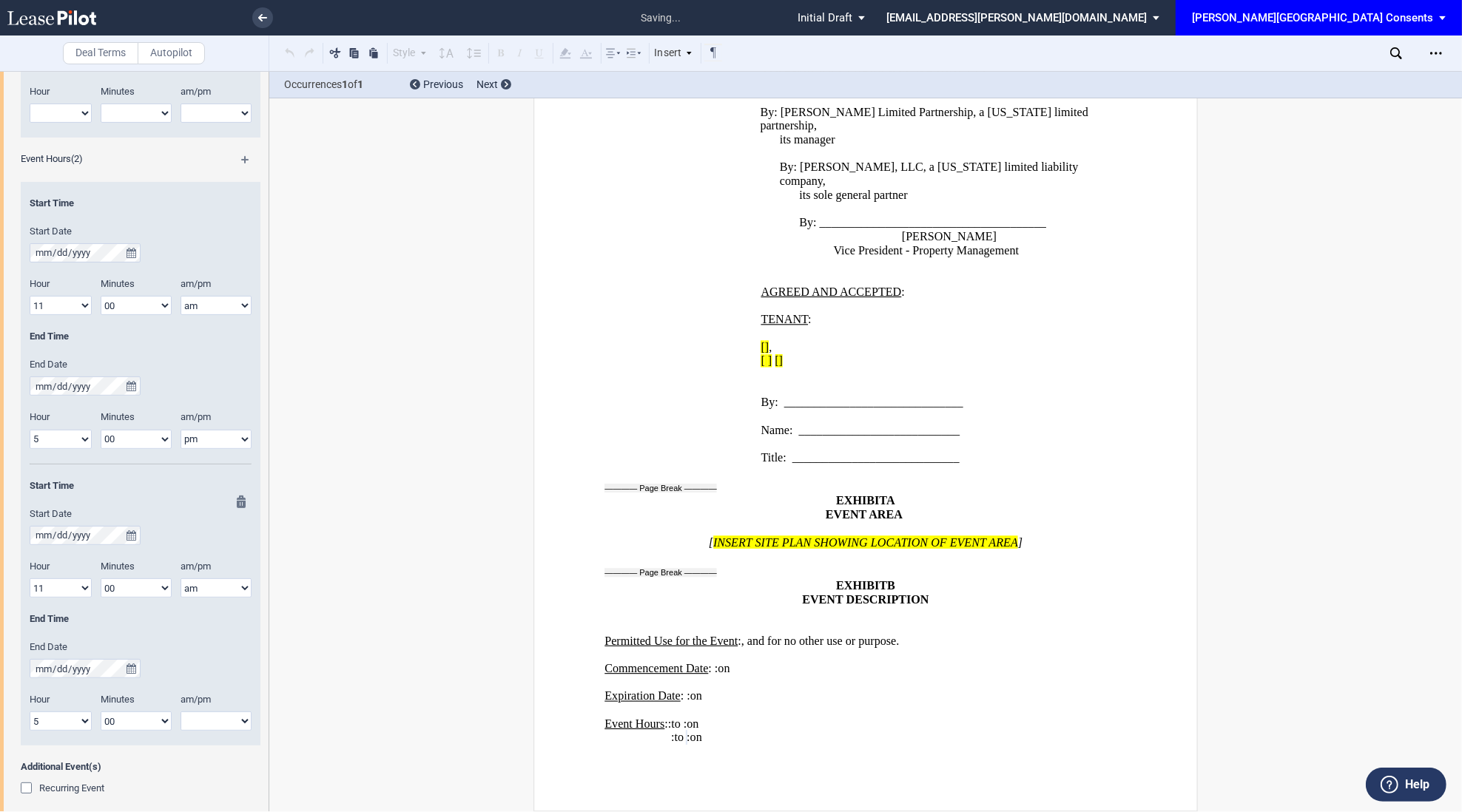
click at [198, 723] on select "am pm" at bounding box center [216, 721] width 71 height 19
select select "pm"
click at [181, 712] on select "am pm" at bounding box center [216, 721] width 71 height 19
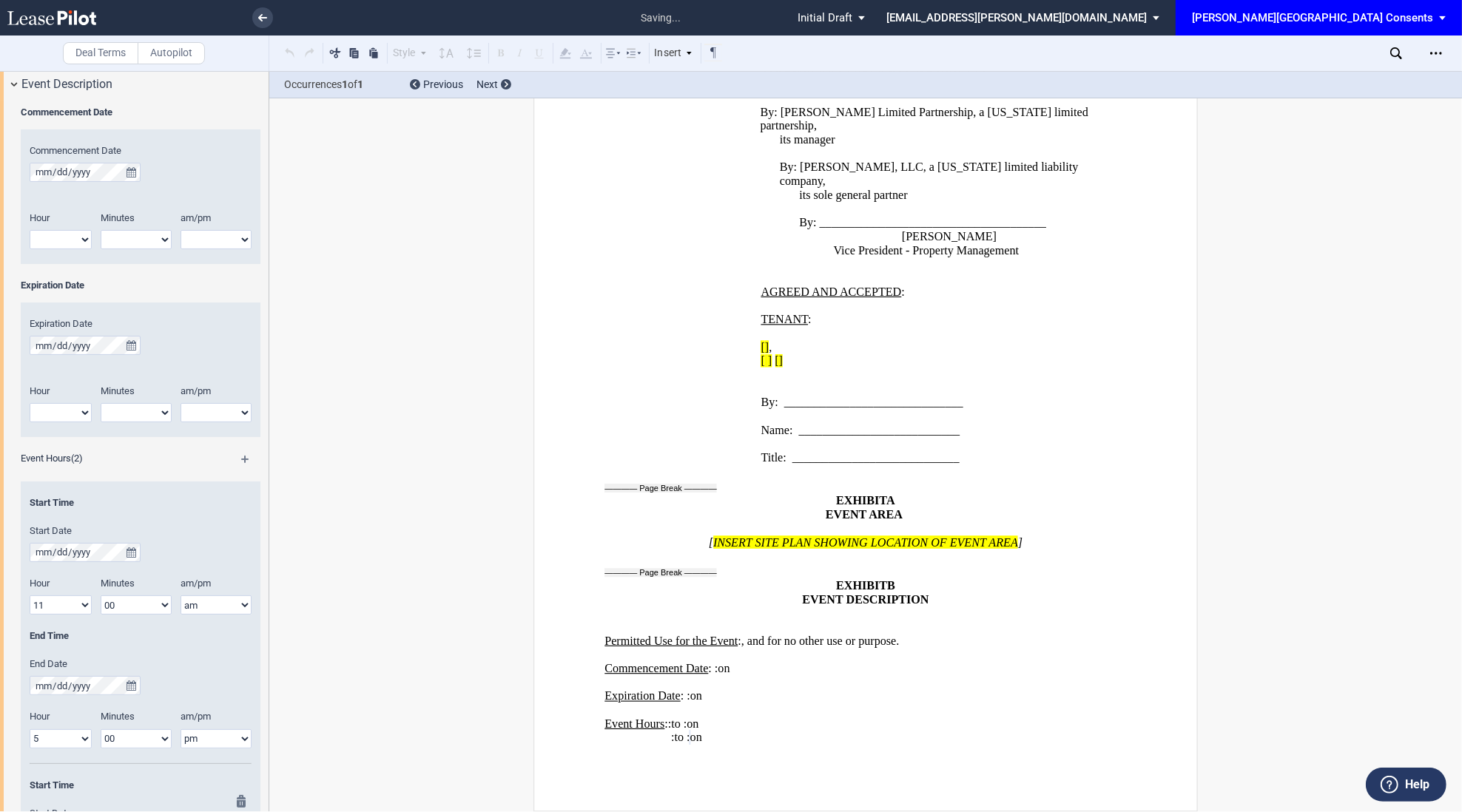
scroll to position [28, 0]
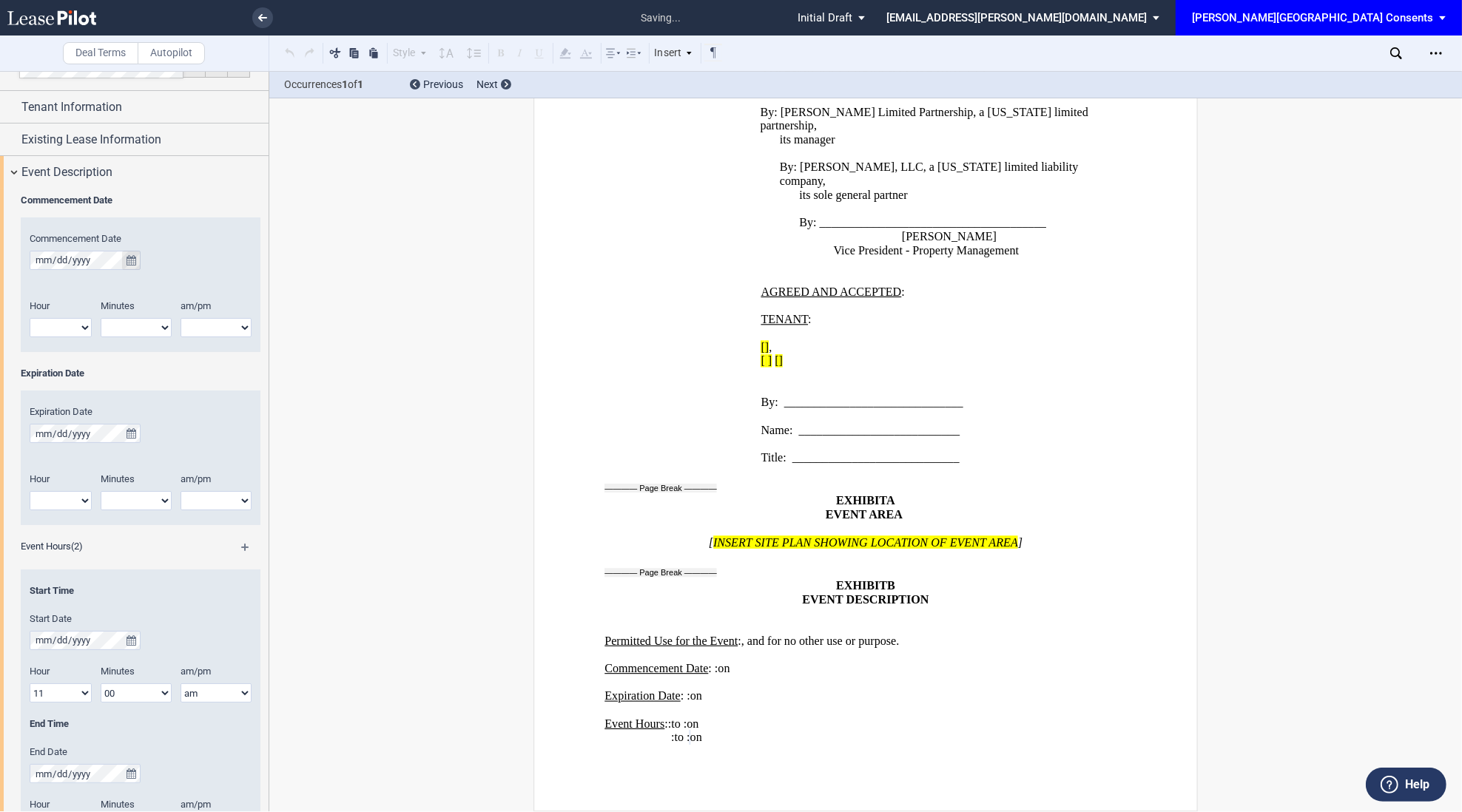
click at [133, 261] on icon "true" at bounding box center [130, 261] width 9 height 10
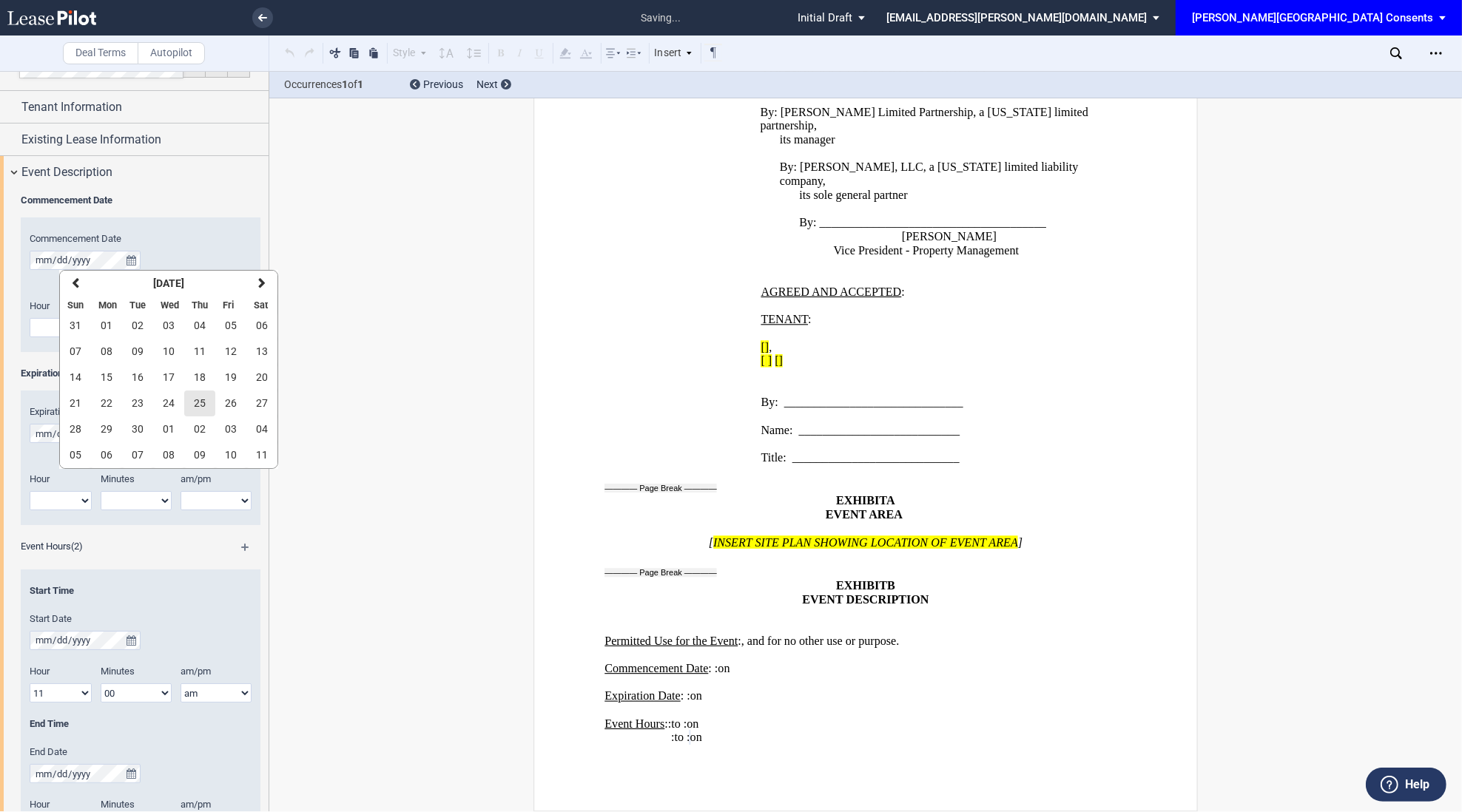
click at [202, 399] on span "25" at bounding box center [200, 403] width 12 height 12
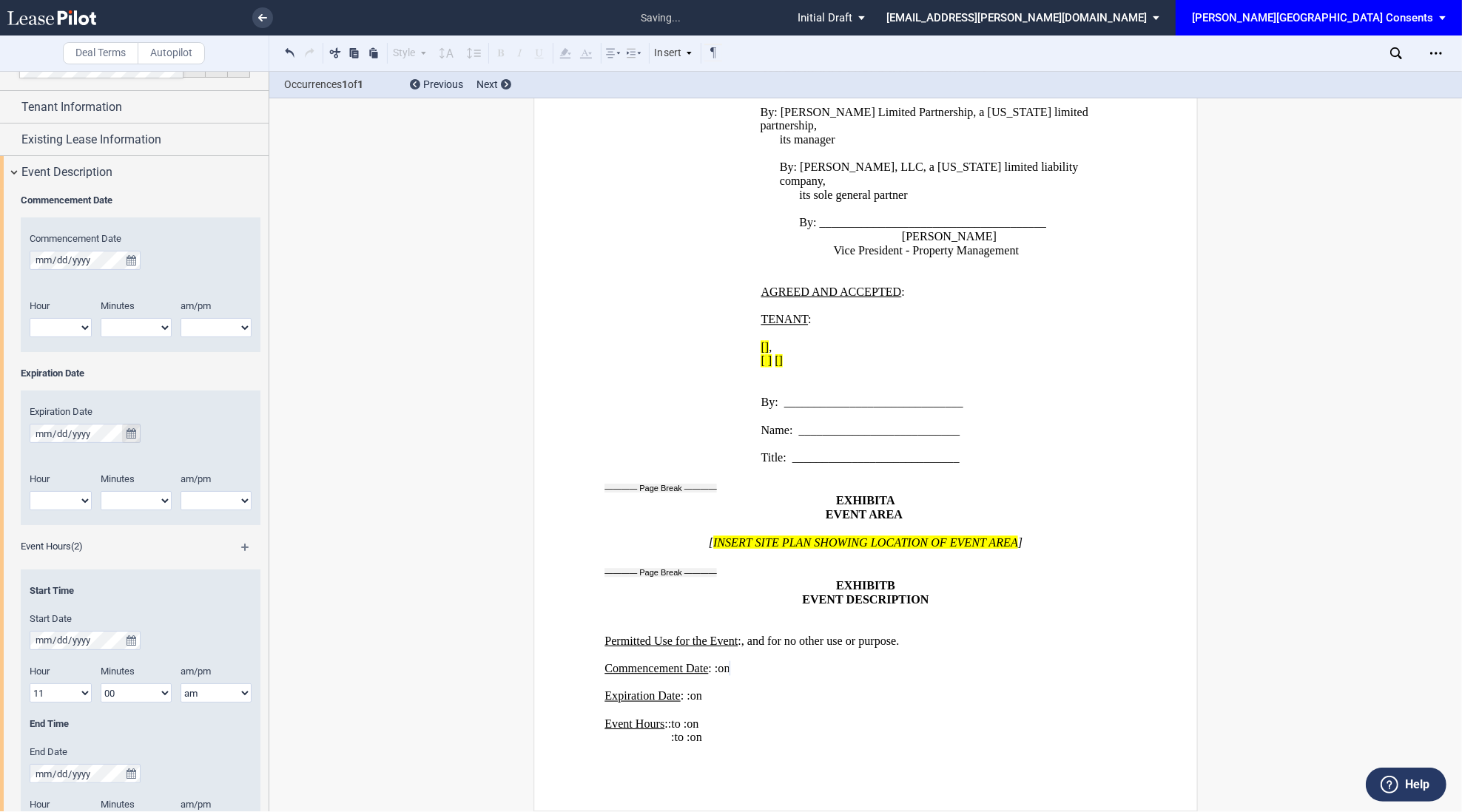
click at [129, 434] on icon "true" at bounding box center [130, 434] width 9 height 10
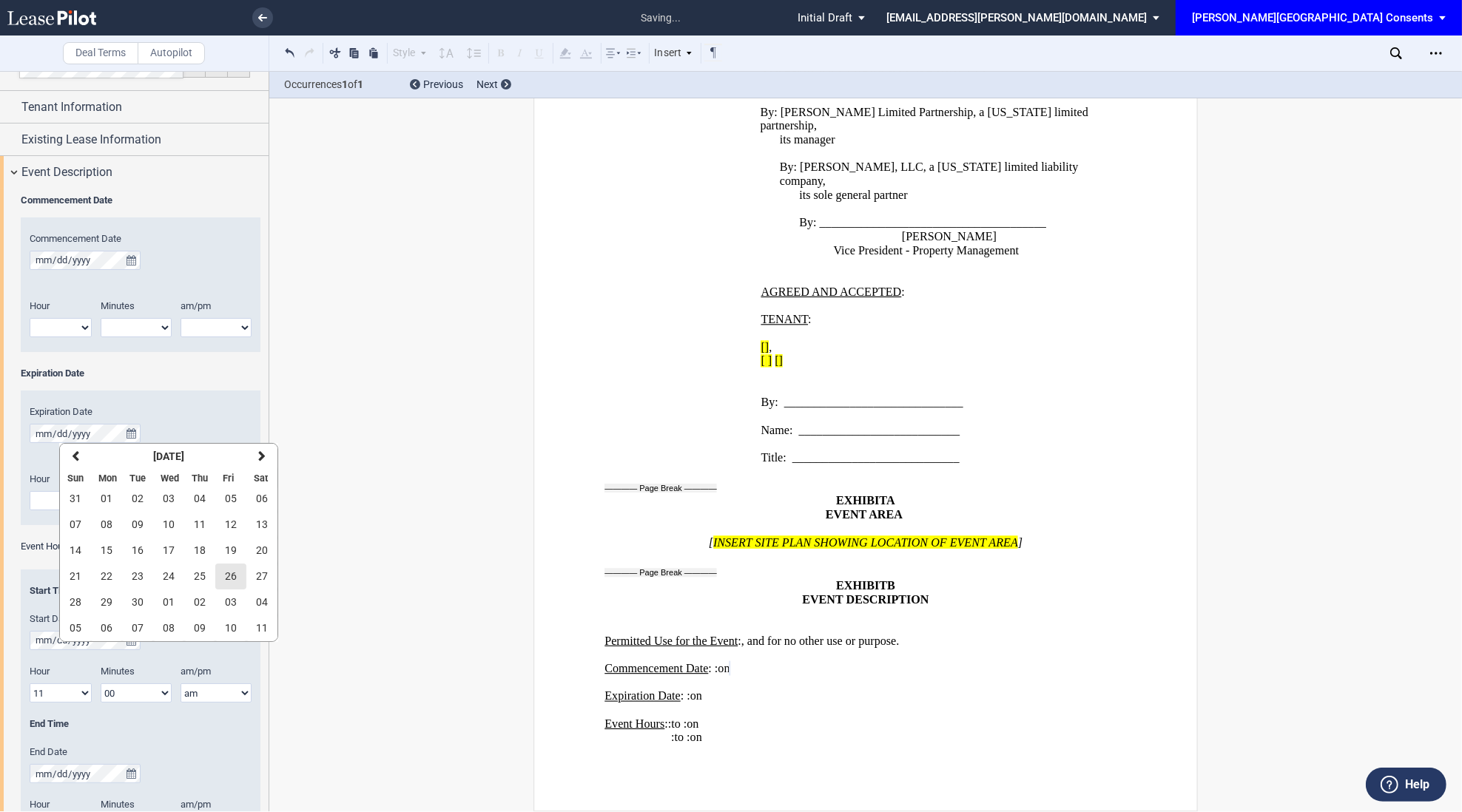
click at [227, 577] on span "26" at bounding box center [231, 577] width 12 height 12
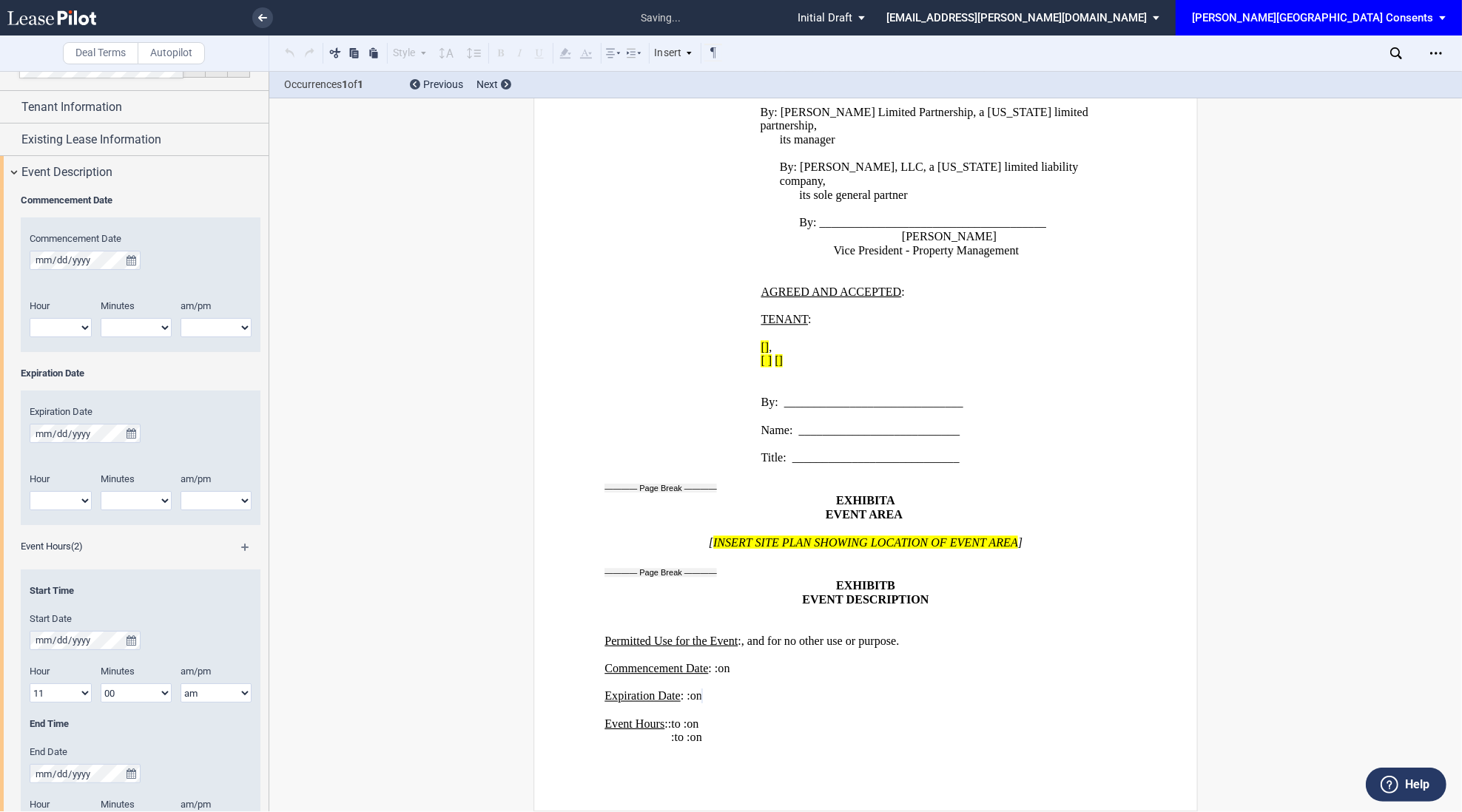
click at [71, 322] on select "1 2 3 4 5 6 7 8 9 10 11 12" at bounding box center [61, 327] width 62 height 19
select select "11"
click at [29, 318] on select "1 2 3 4 5 6 7 8 9 10 11 12" at bounding box center [61, 327] width 62 height 19
click at [131, 338] on div "Minutes 00 05 10 15 20 25 30 35 40 45 50 55" at bounding box center [140, 325] width 80 height 52
click at [126, 336] on select "00 05 10 15 20 25 30 35 40 45 50 55" at bounding box center [136, 327] width 71 height 19
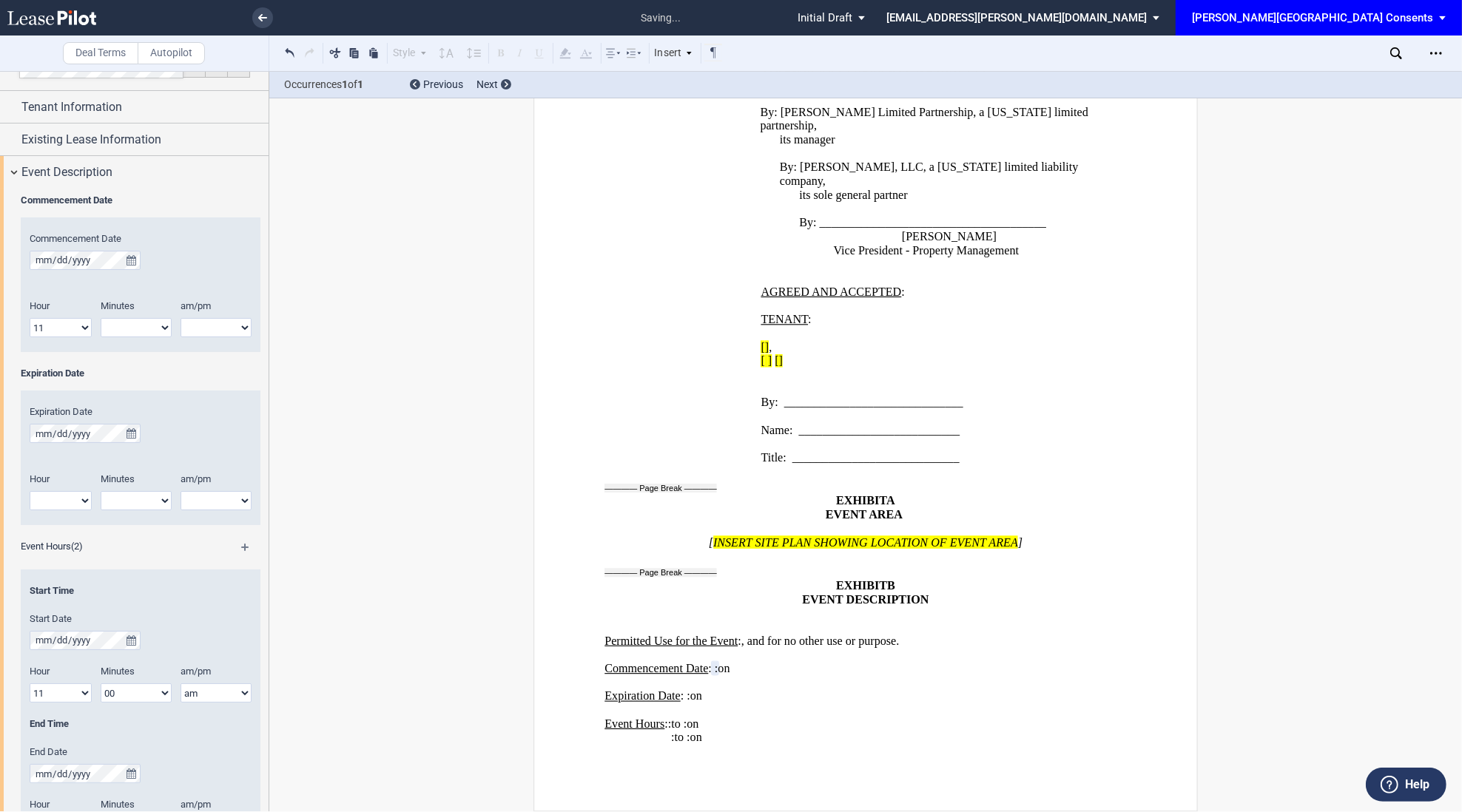
select select "00"
click at [101, 318] on select "00 05 10 15 20 25 30 35 40 45 50 55" at bounding box center [136, 327] width 71 height 19
click at [208, 321] on select "am pm" at bounding box center [216, 327] width 71 height 19
select select "am"
click at [181, 318] on select "am pm" at bounding box center [216, 327] width 71 height 19
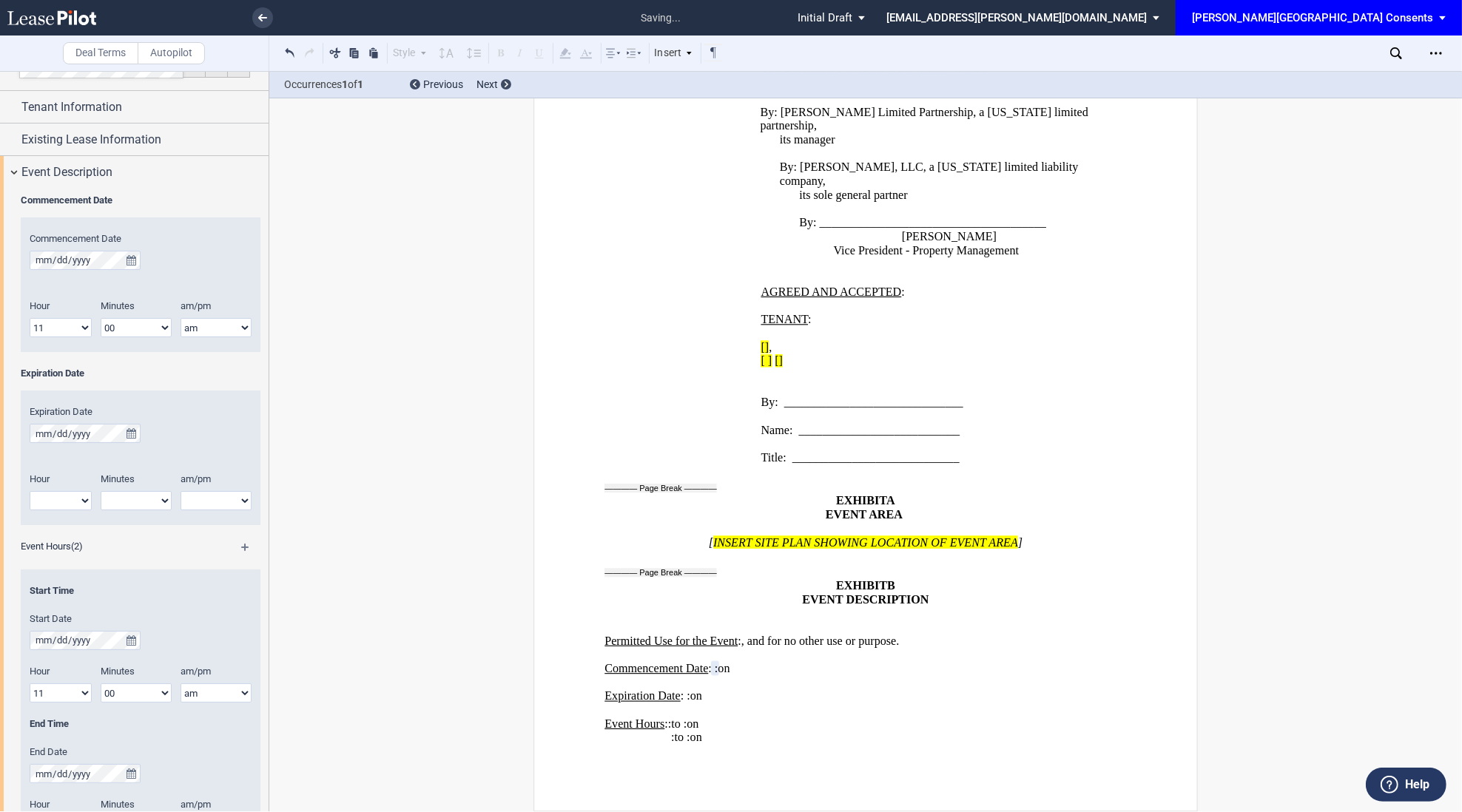
click at [62, 504] on select "1 2 3 4 5 6 7 8 9 10 11 12" at bounding box center [61, 500] width 62 height 19
select select "5"
click at [29, 491] on select "1 2 3 4 5 6 7 8 9 10 11 12" at bounding box center [61, 500] width 62 height 19
click at [139, 499] on select "00 05 10 15 20 25 30 35 40 45 50 55" at bounding box center [136, 500] width 71 height 19
select select "00"
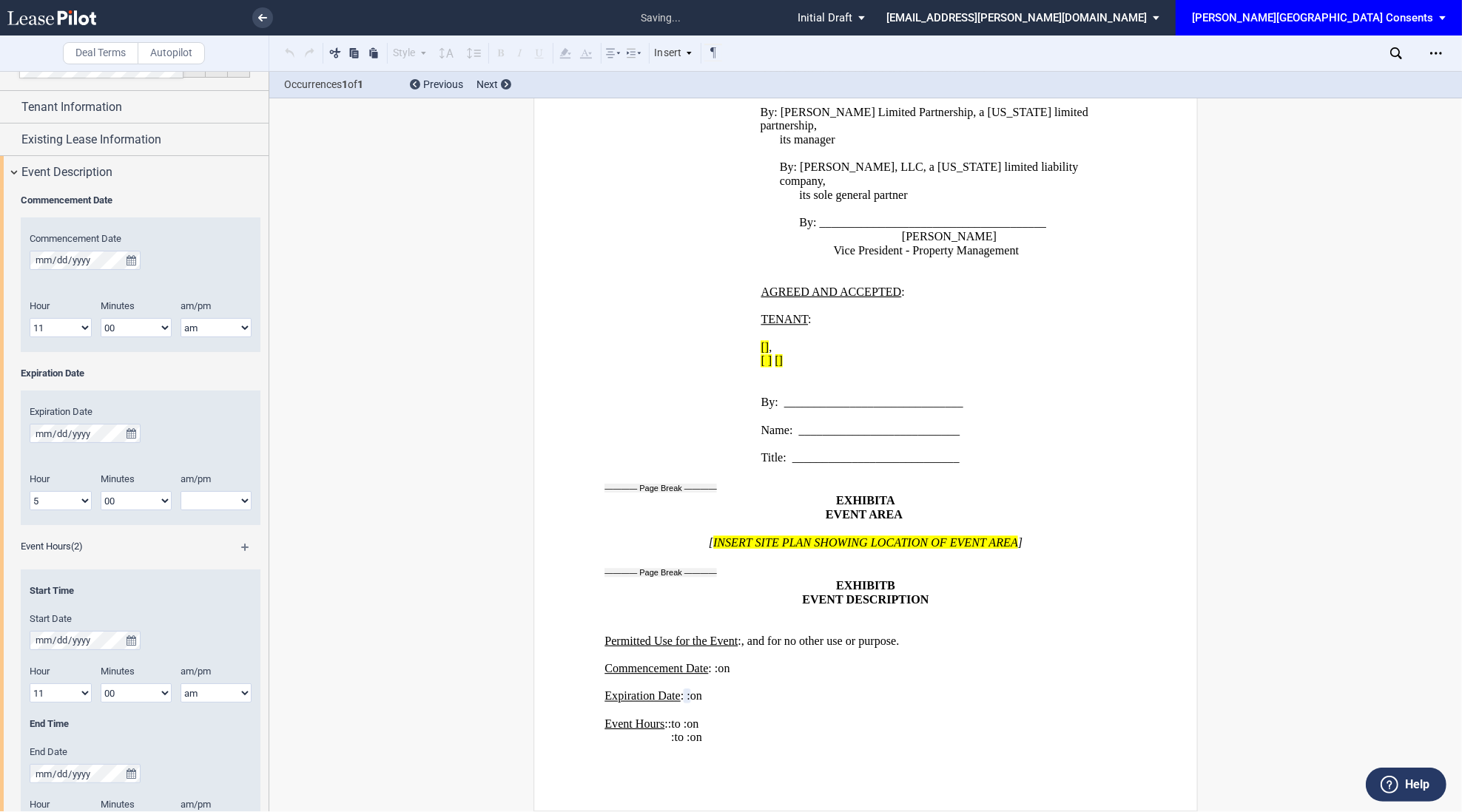
click at [101, 491] on select "00 05 10 15 20 25 30 35 40 45 50 55" at bounding box center [136, 500] width 71 height 19
click at [211, 499] on select "am pm" at bounding box center [216, 500] width 71 height 19
select select "pm"
click at [181, 491] on select "am pm" at bounding box center [216, 500] width 71 height 19
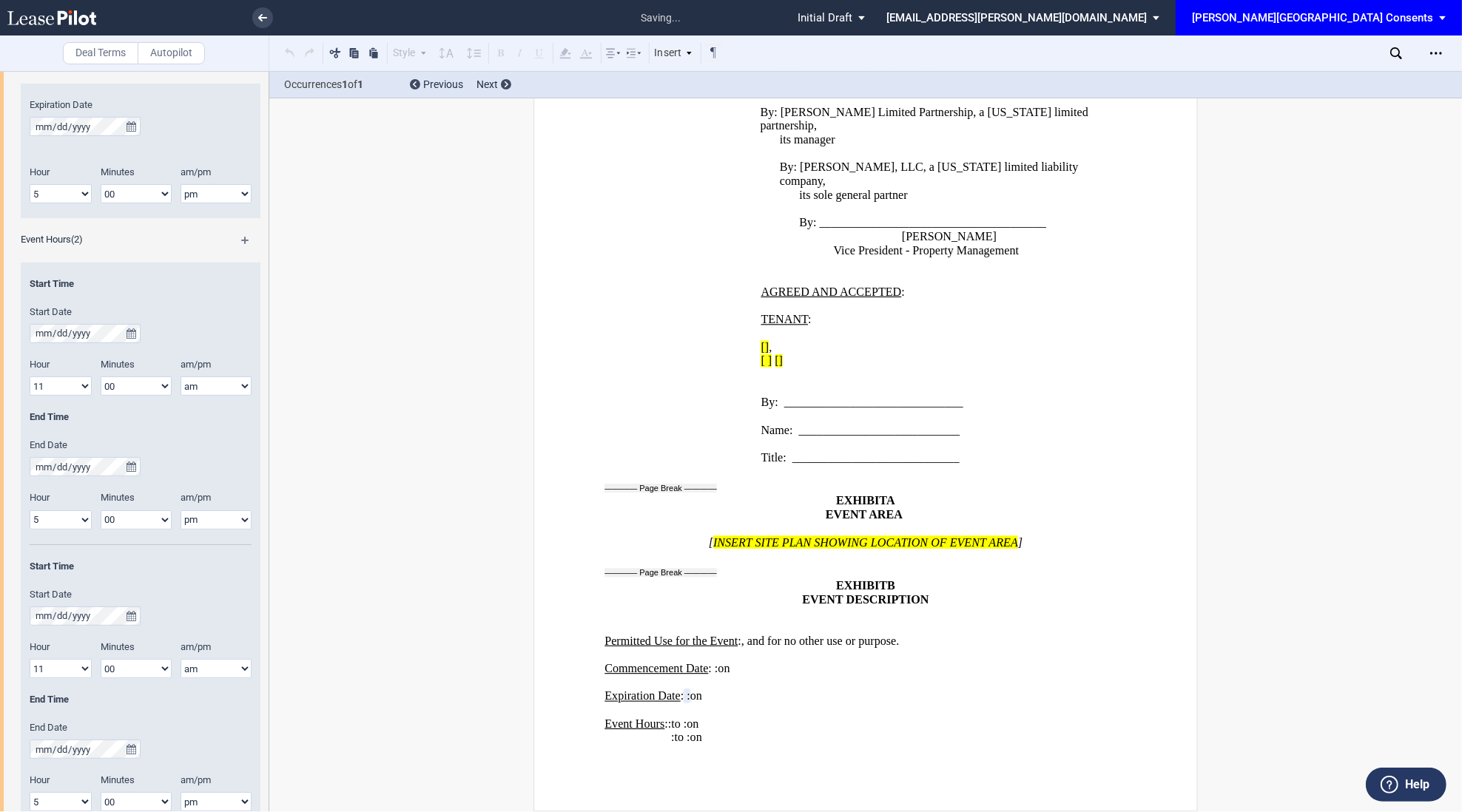
scroll to position [0, 0]
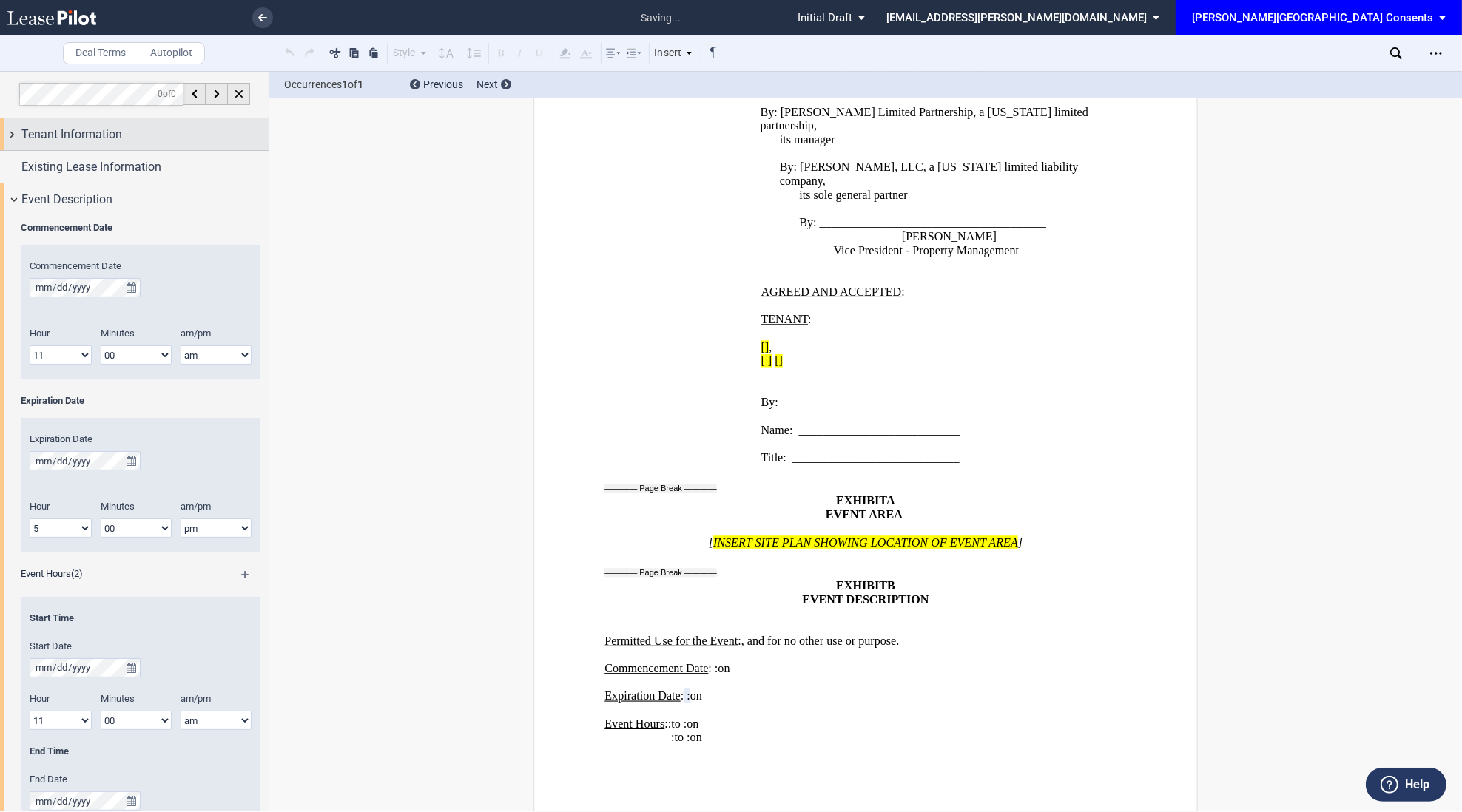
click at [136, 140] on div "Tenant Information" at bounding box center [145, 134] width 247 height 18
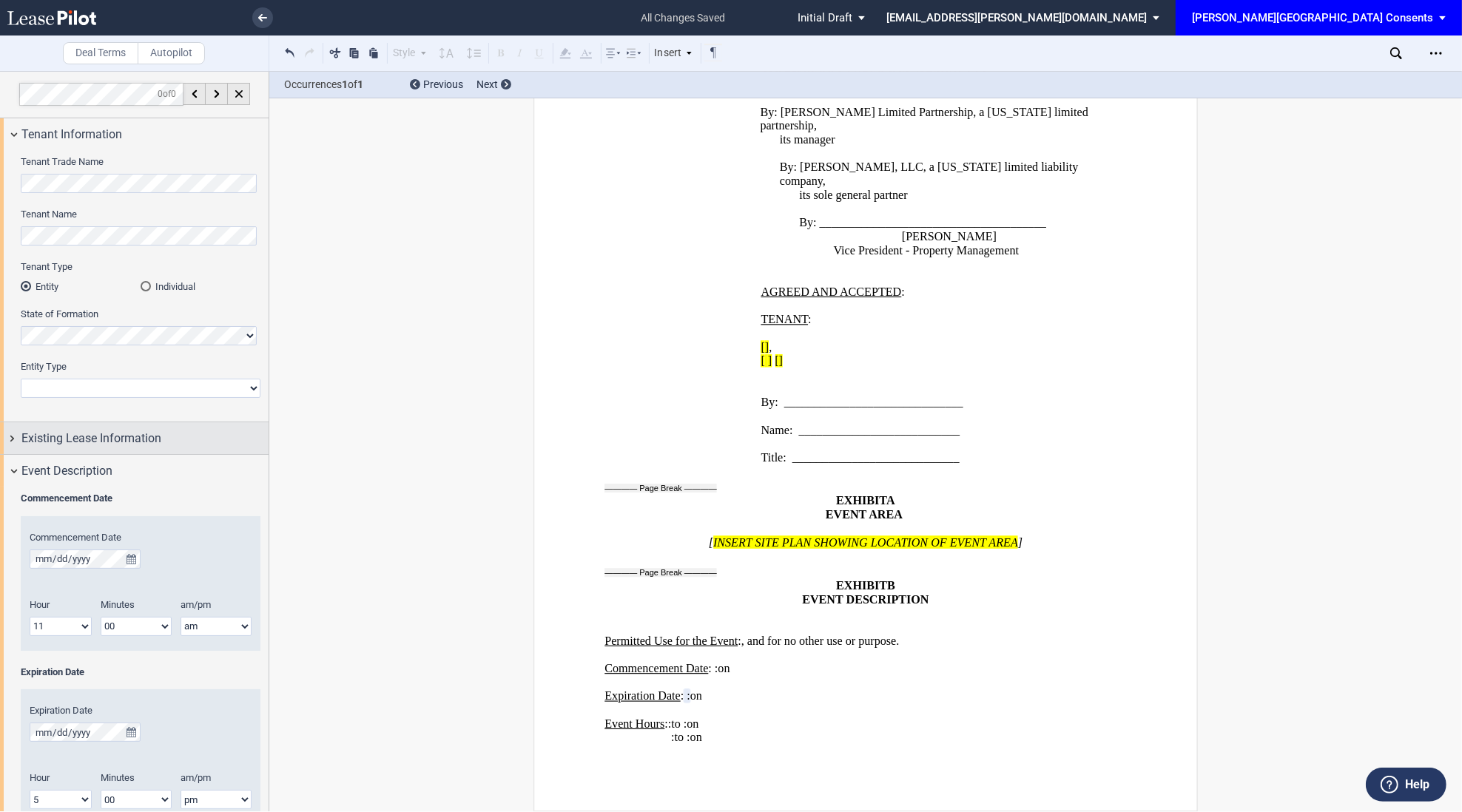
click at [120, 447] on div "Existing Lease Information" at bounding box center [134, 438] width 268 height 32
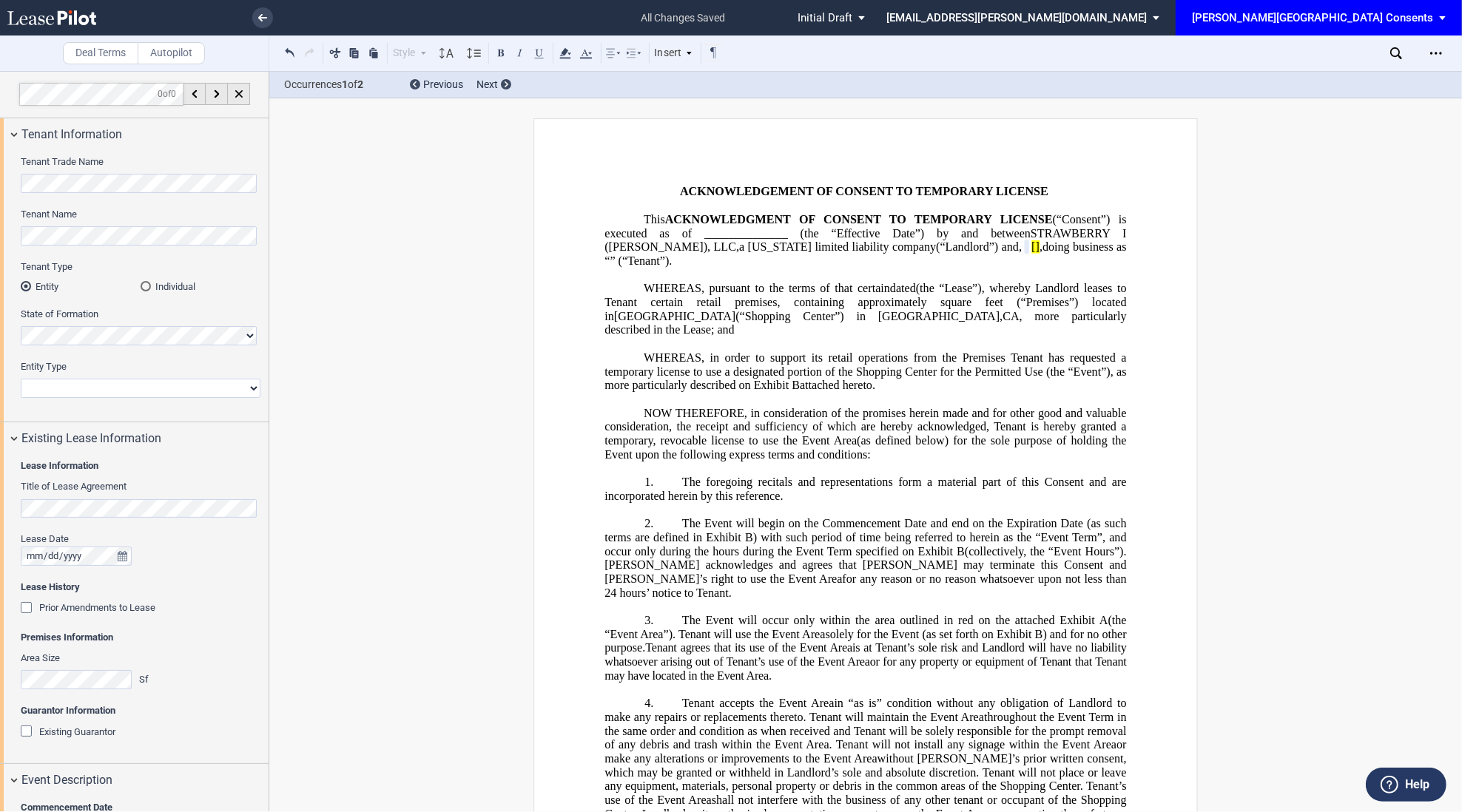
click at [160, 385] on select "Corporation Limited Liability Company General Partnership Limited Partnership N…" at bounding box center [140, 388] width 240 height 19
select select "limited liability company"
click at [21, 379] on select "Corporation Limited Liability Company General Partnership Limited Partnership N…" at bounding box center [140, 388] width 240 height 19
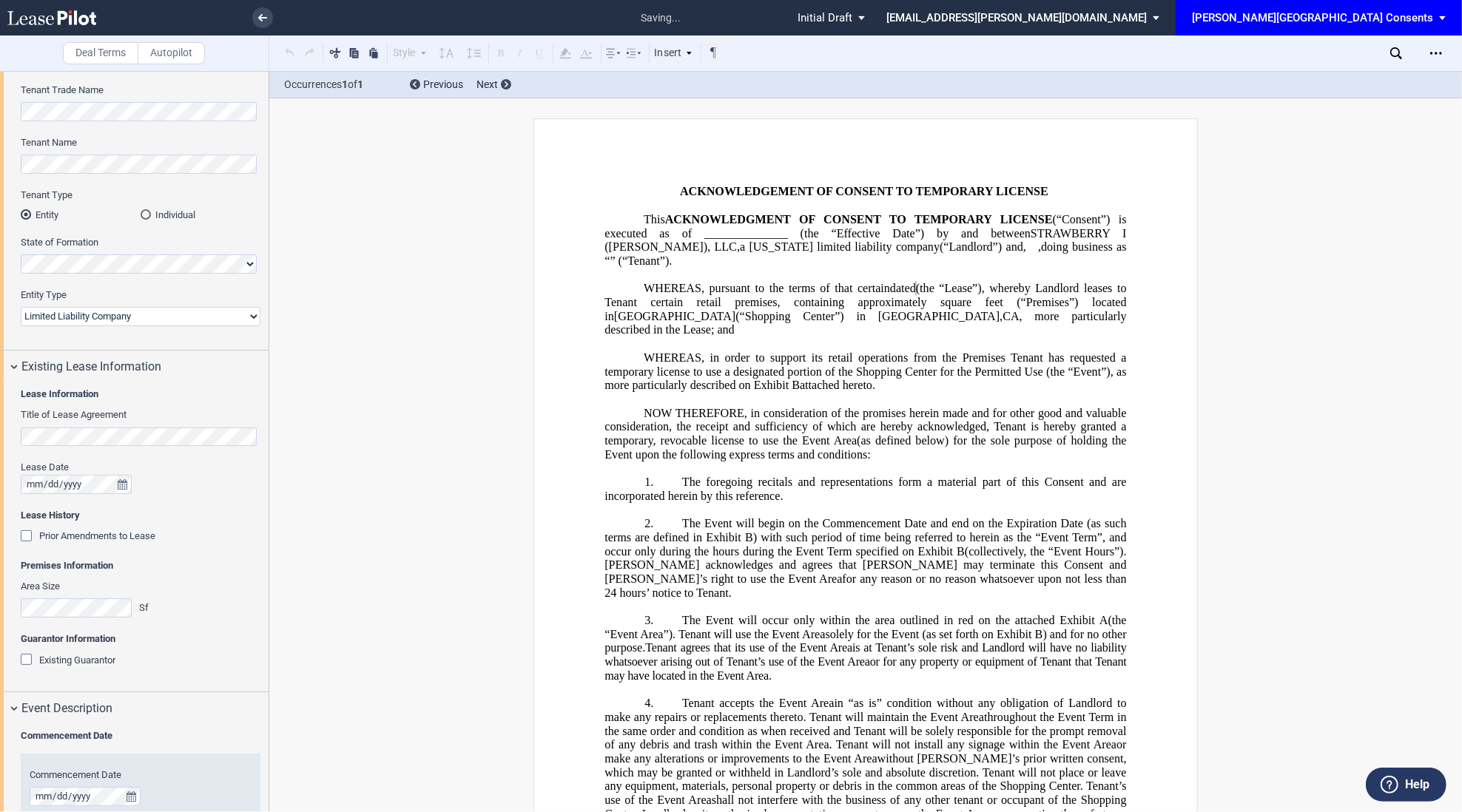
scroll to position [140, 0]
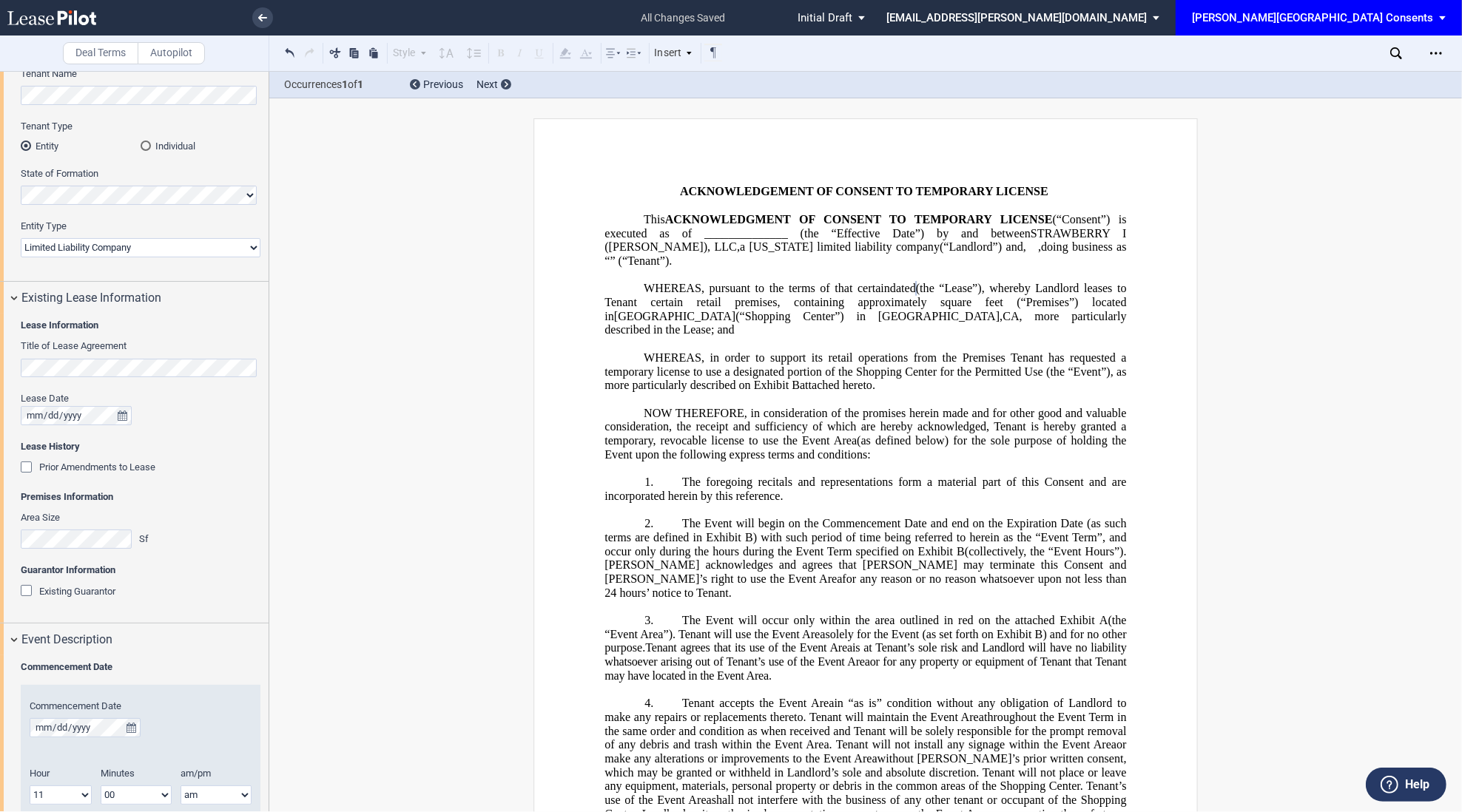
click at [51, 595] on span "Existing Guarantor" at bounding box center [77, 591] width 77 height 11
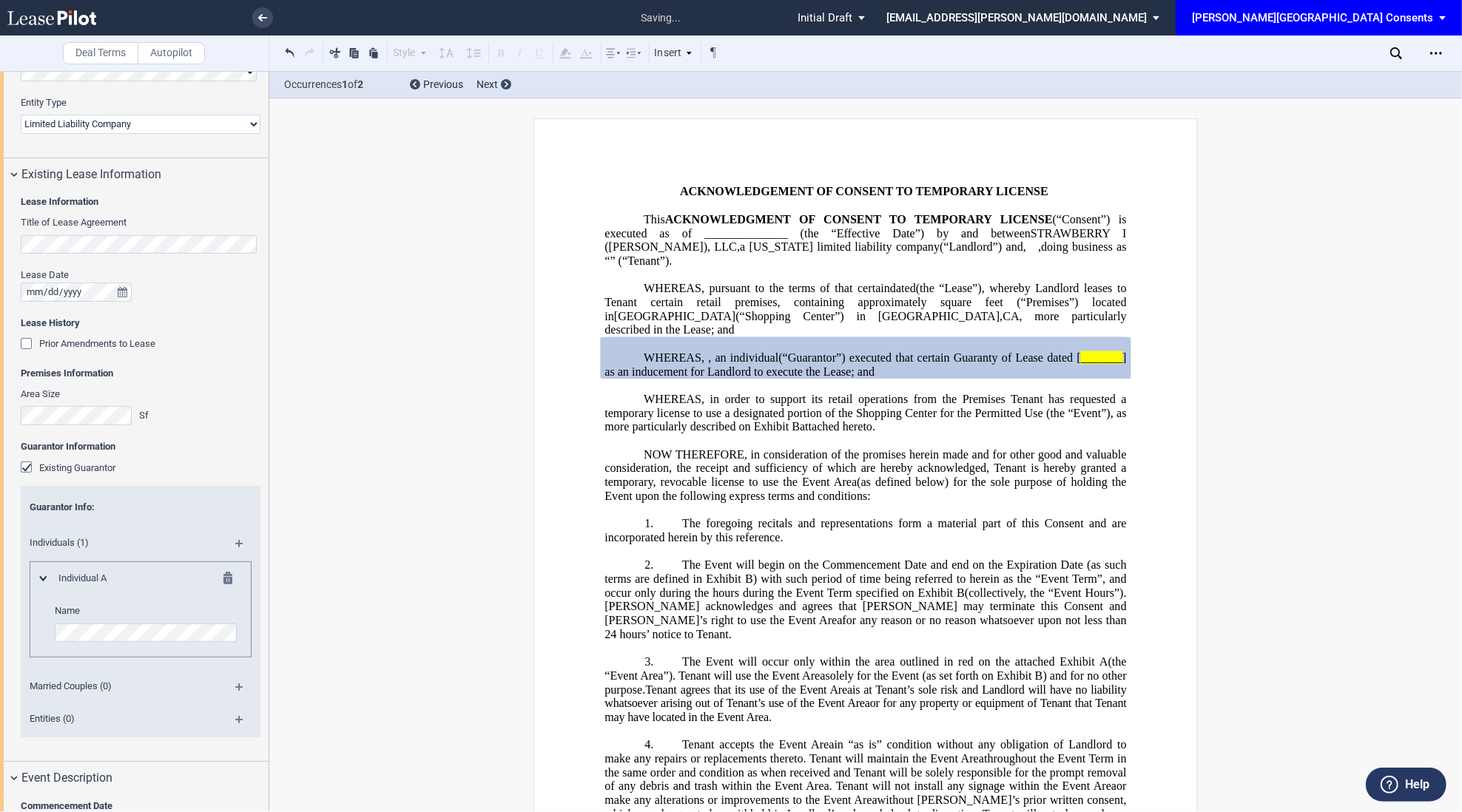
scroll to position [362, 0]
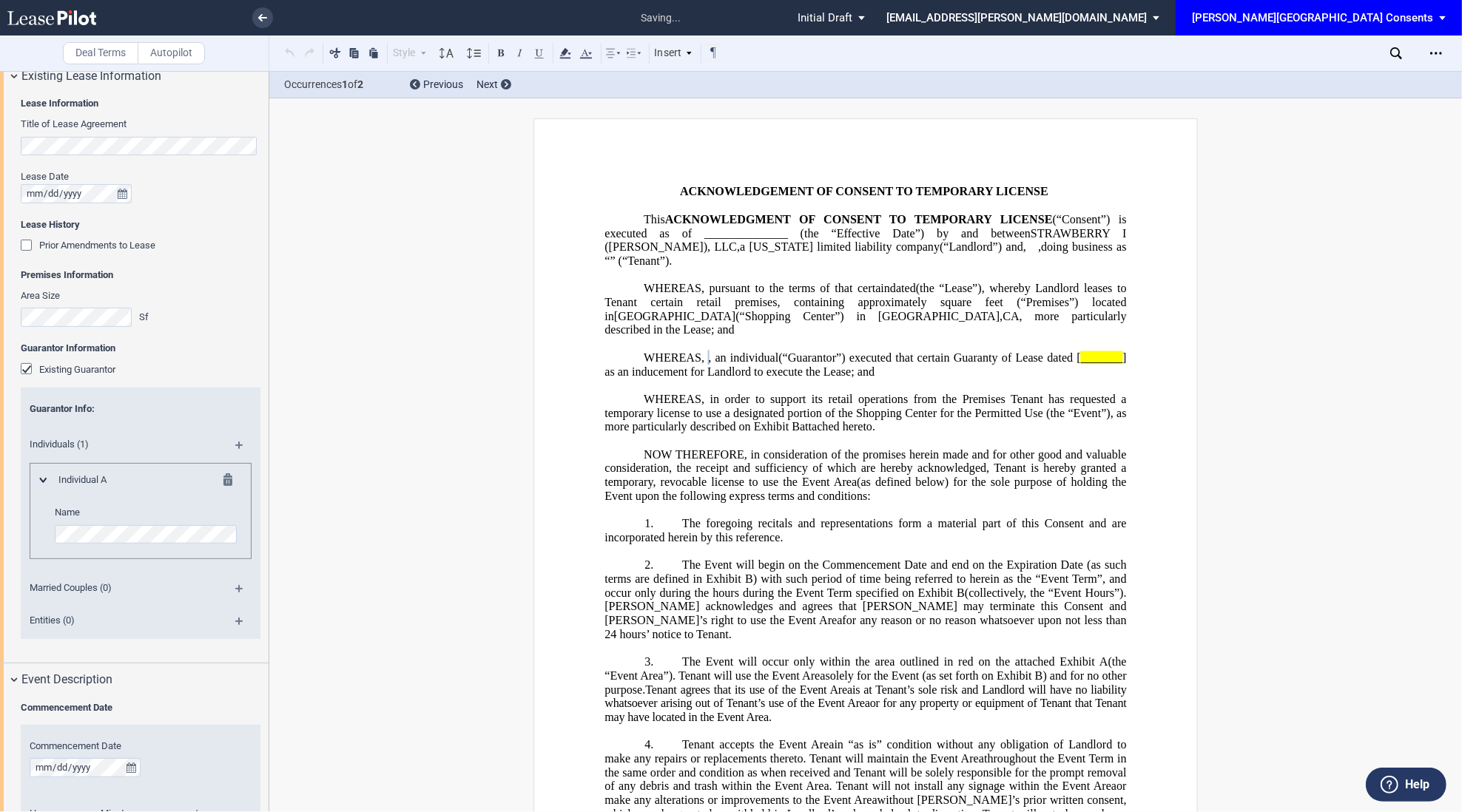
click at [237, 446] on md-icon at bounding box center [245, 450] width 20 height 18
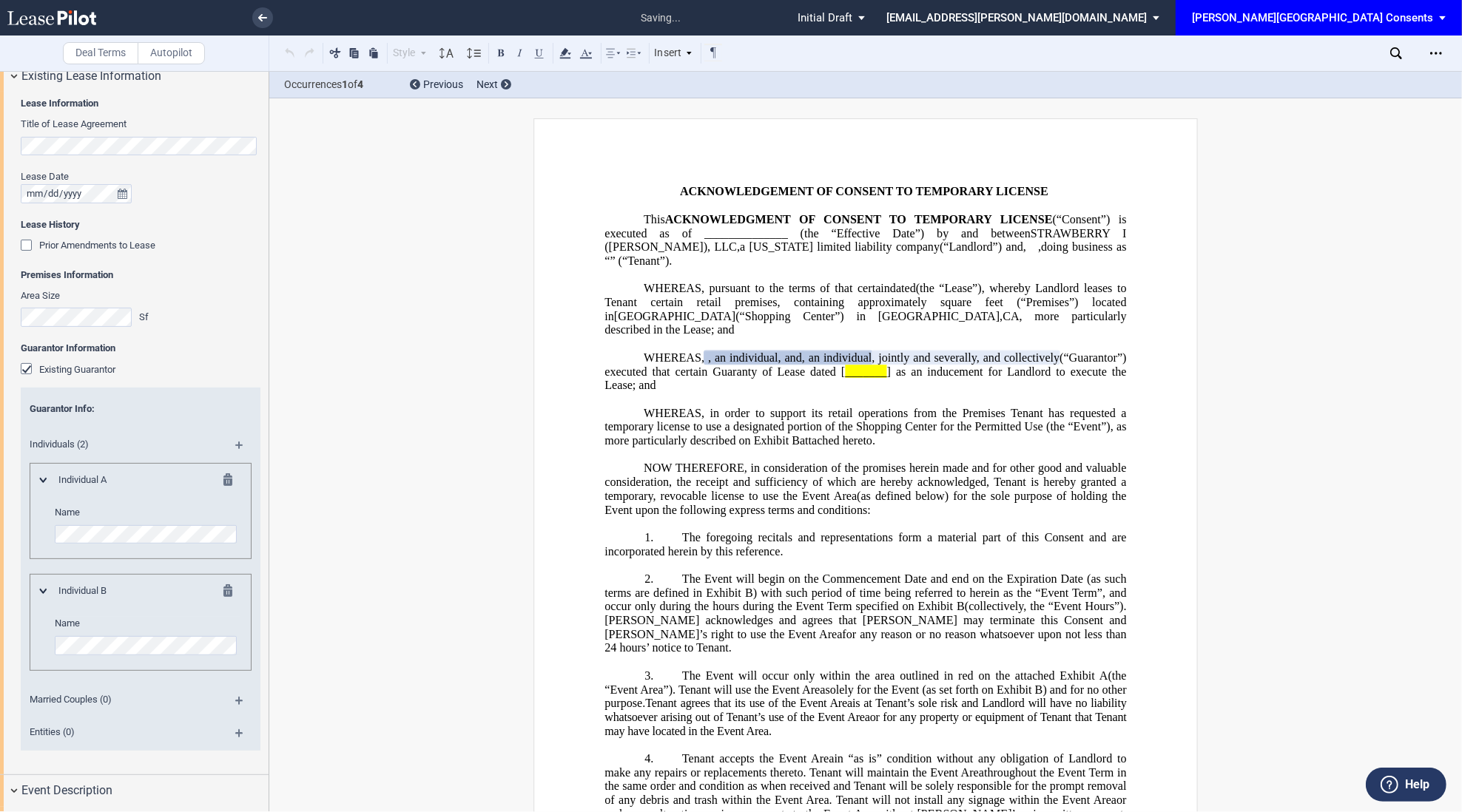
click at [114, 656] on div "Individual B Name" at bounding box center [140, 622] width 222 height 96
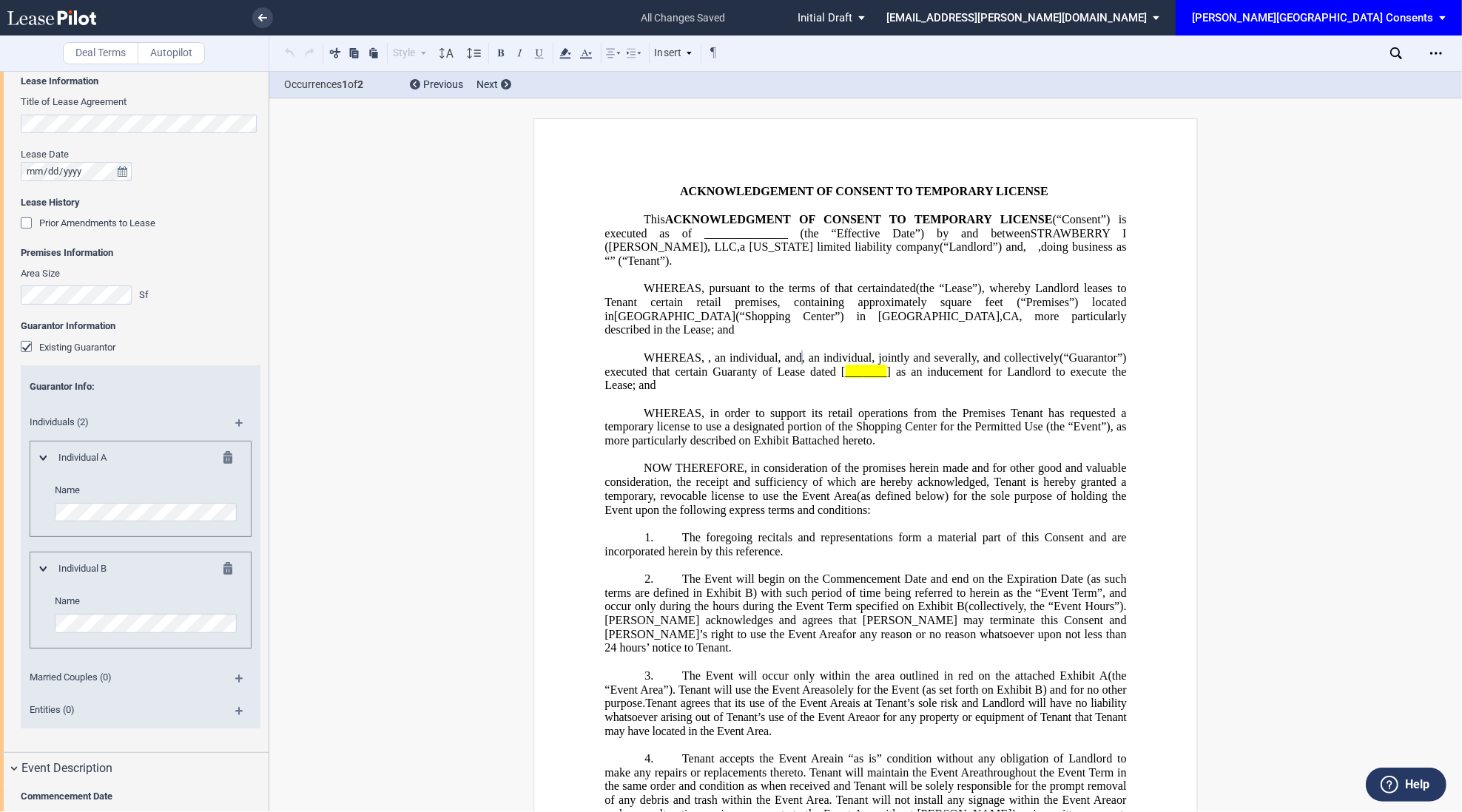
click at [1092, 377] on span "] as an inducement for Landlord to execute the Lease; and" at bounding box center [867, 378] width 525 height 27
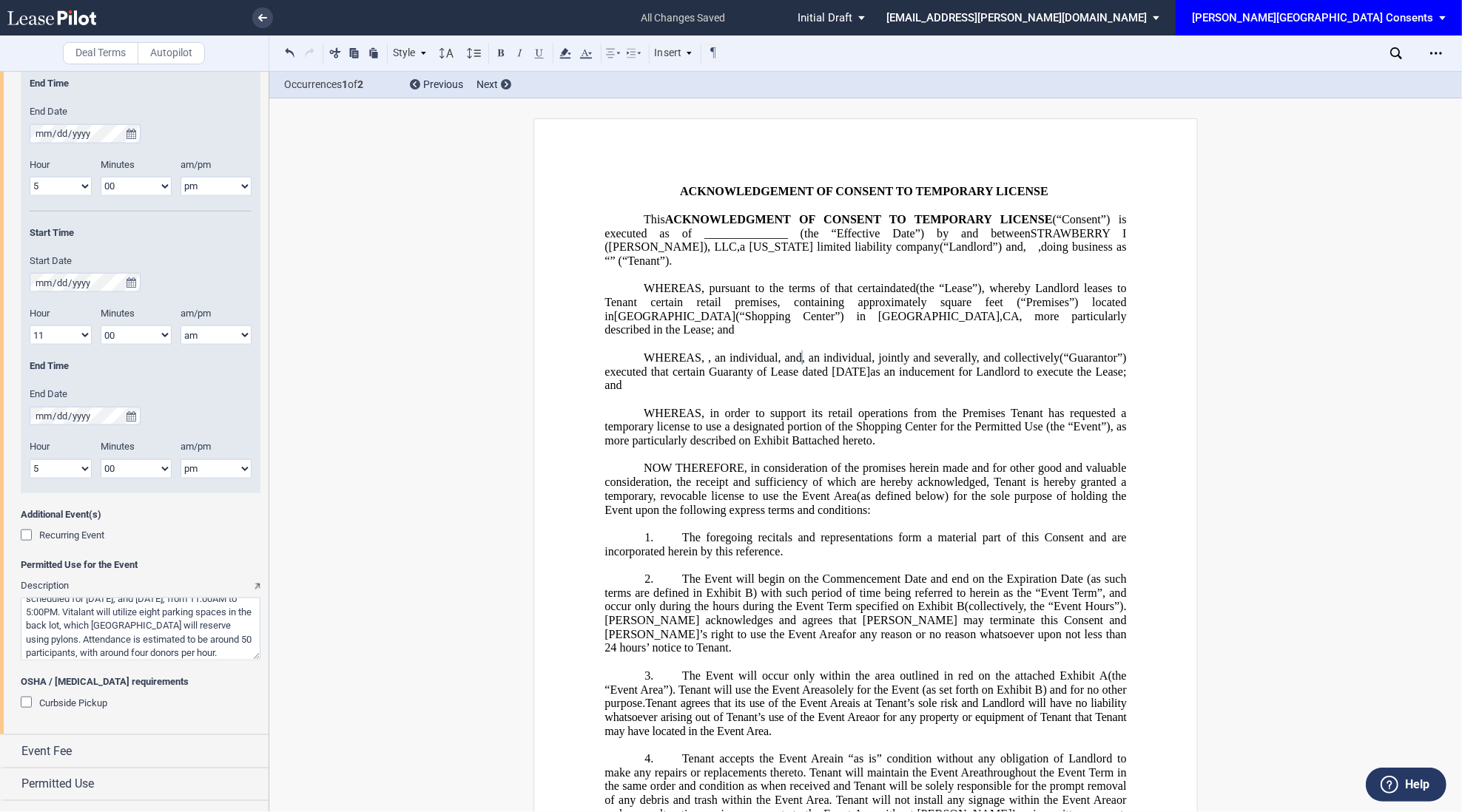
scroll to position [1647, 0]
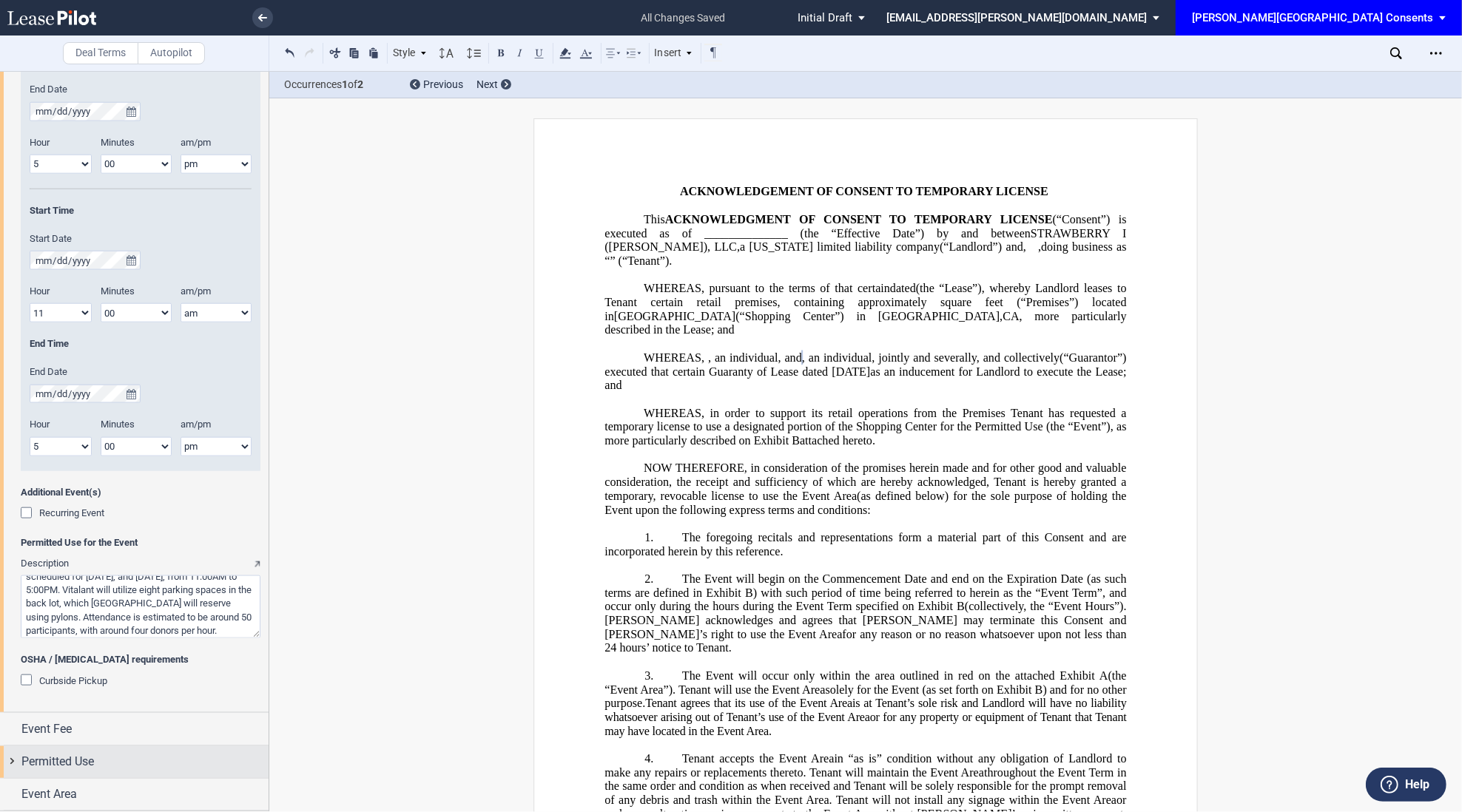
click at [89, 757] on span "Permitted Use" at bounding box center [58, 762] width 72 height 18
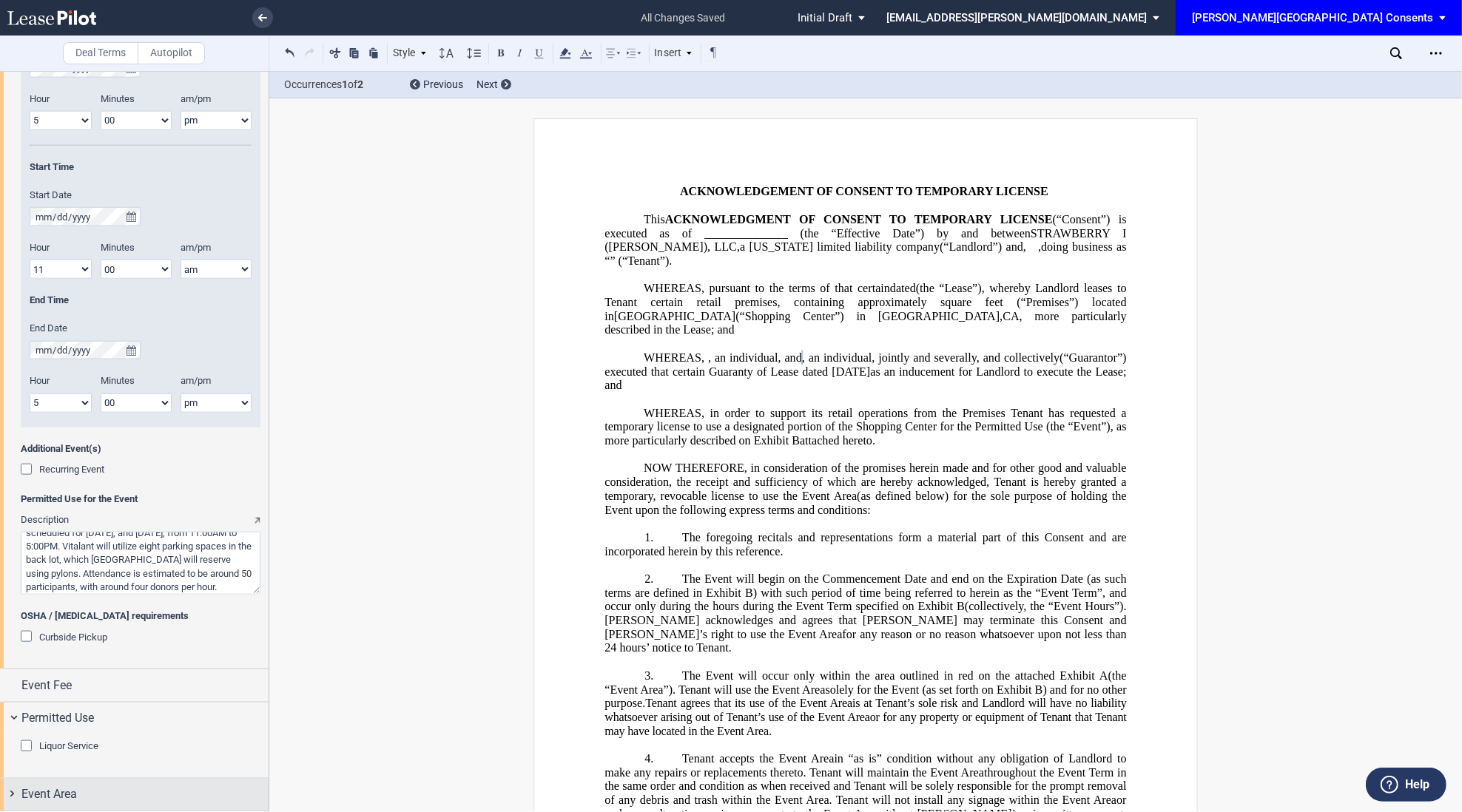
click at [69, 791] on span "Event Area" at bounding box center [50, 794] width 55 height 18
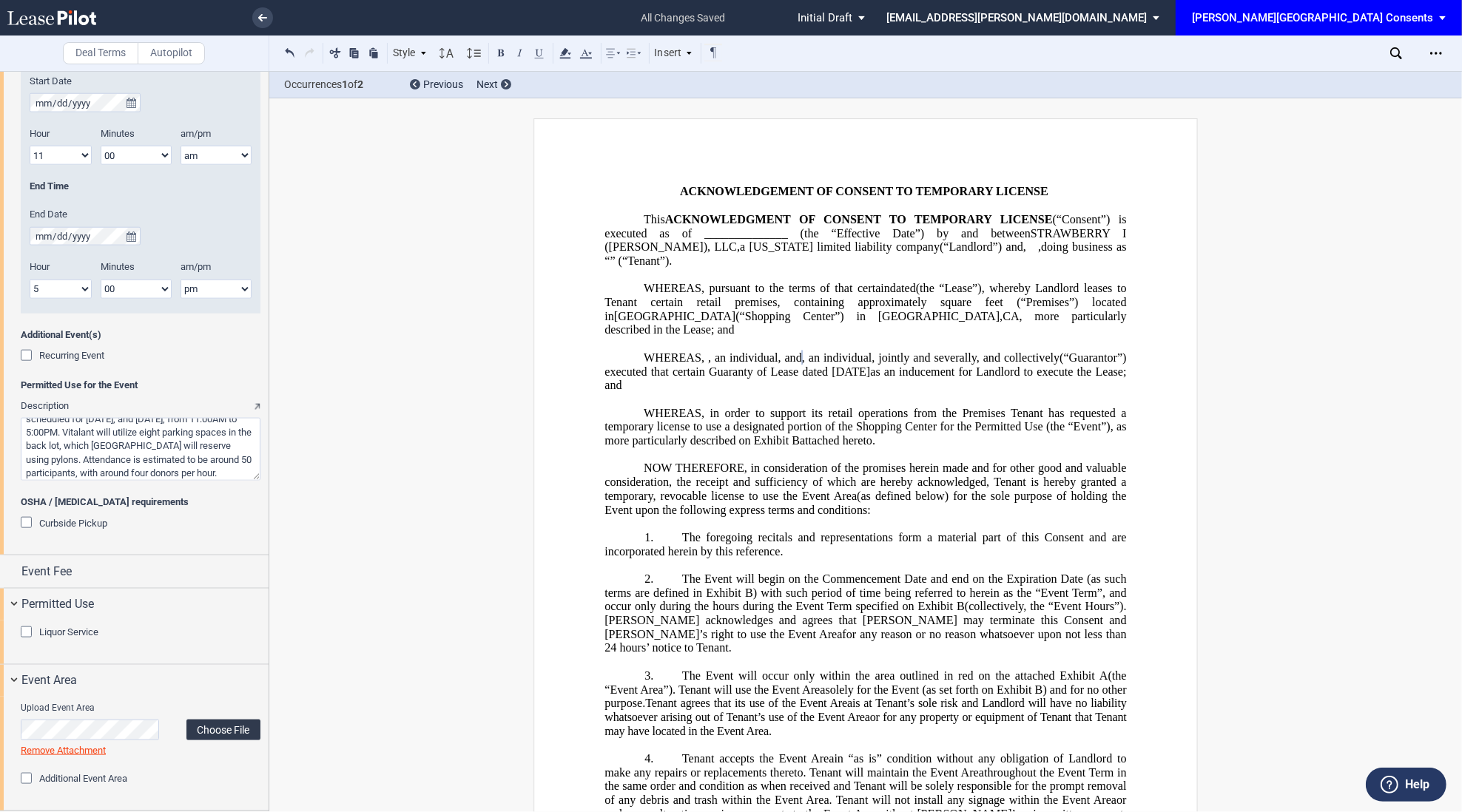
click at [219, 727] on label "Choose File" at bounding box center [224, 730] width 74 height 21
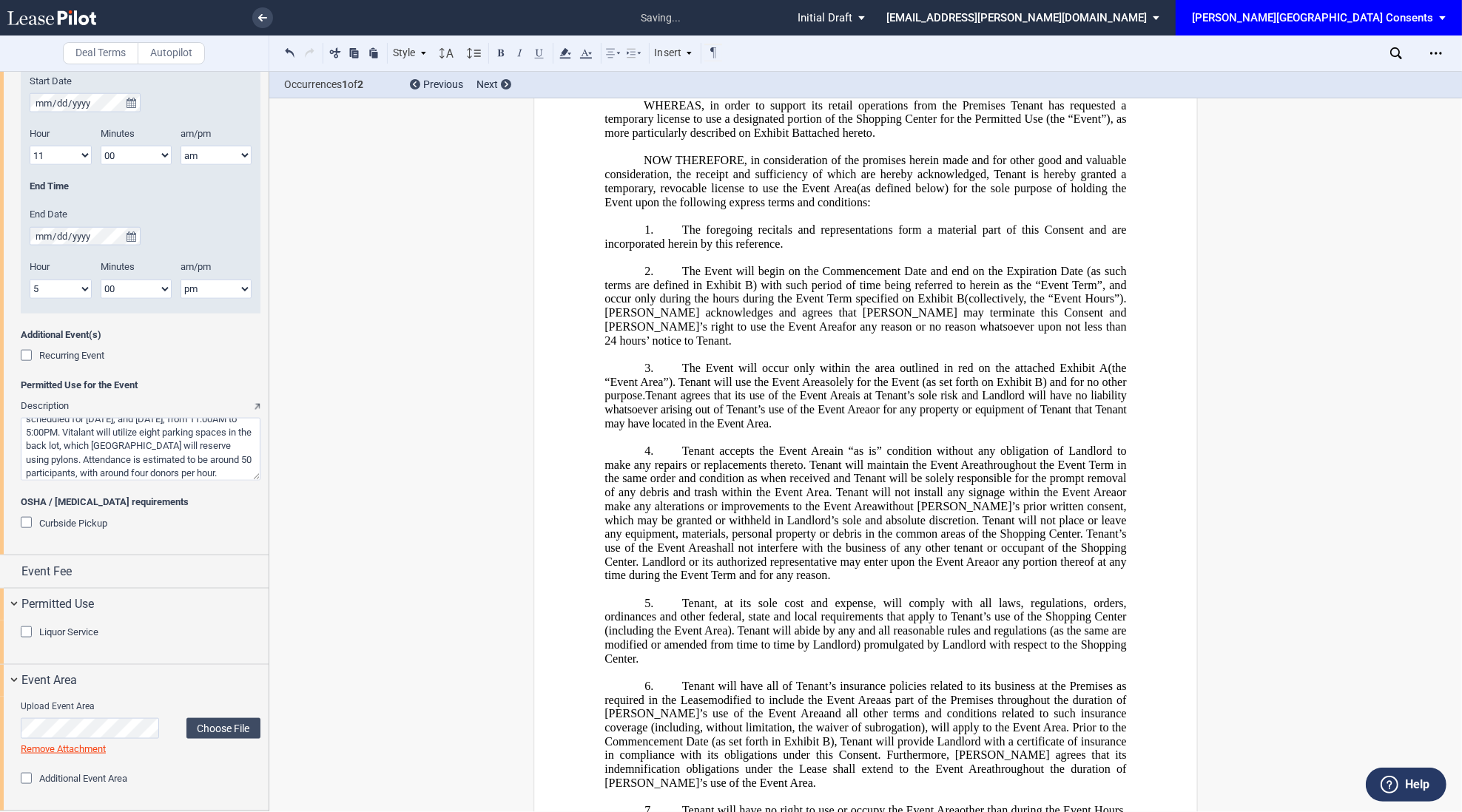
scroll to position [0, 0]
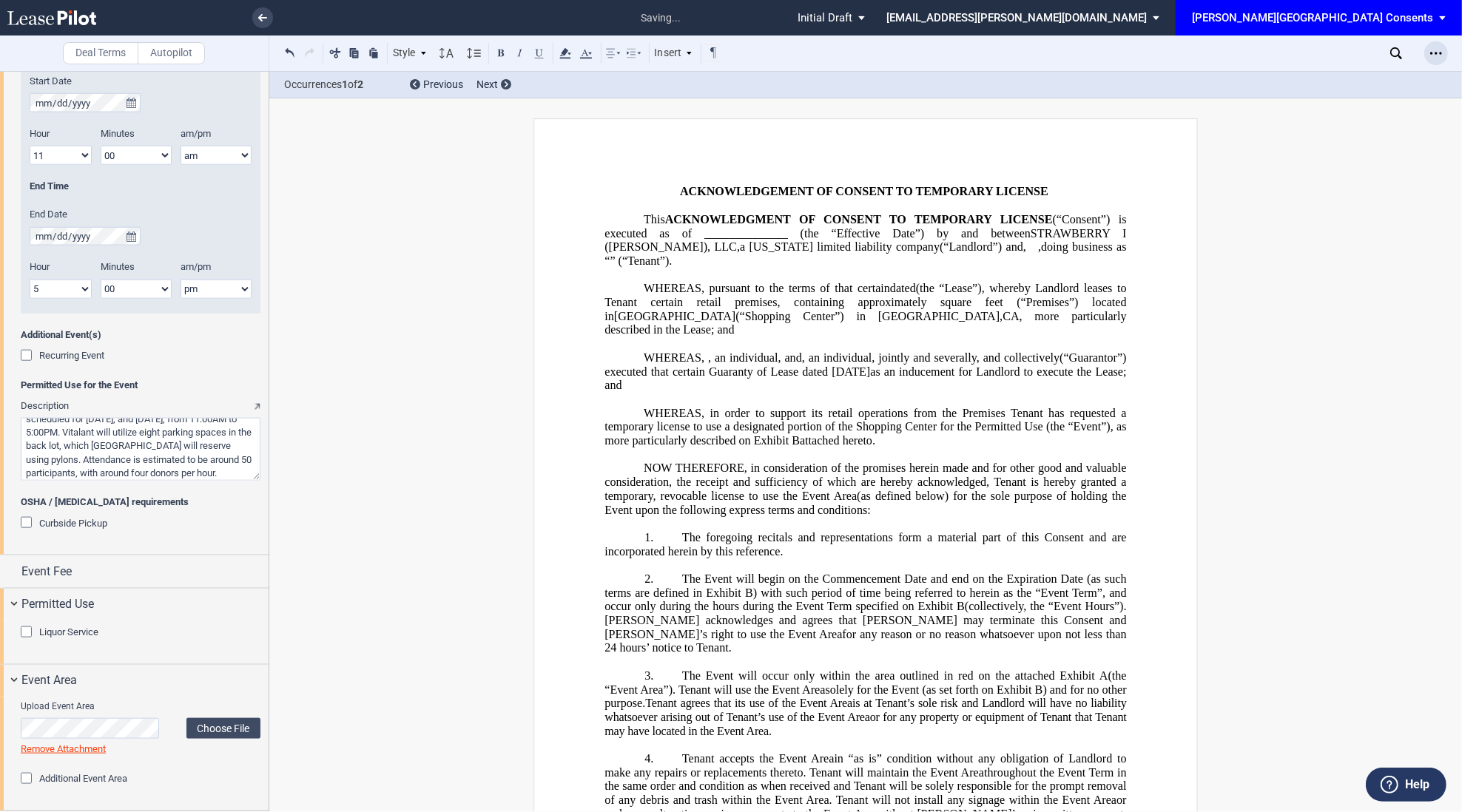
click at [1439, 41] on div "Open Lease options menu" at bounding box center [1436, 53] width 24 height 24
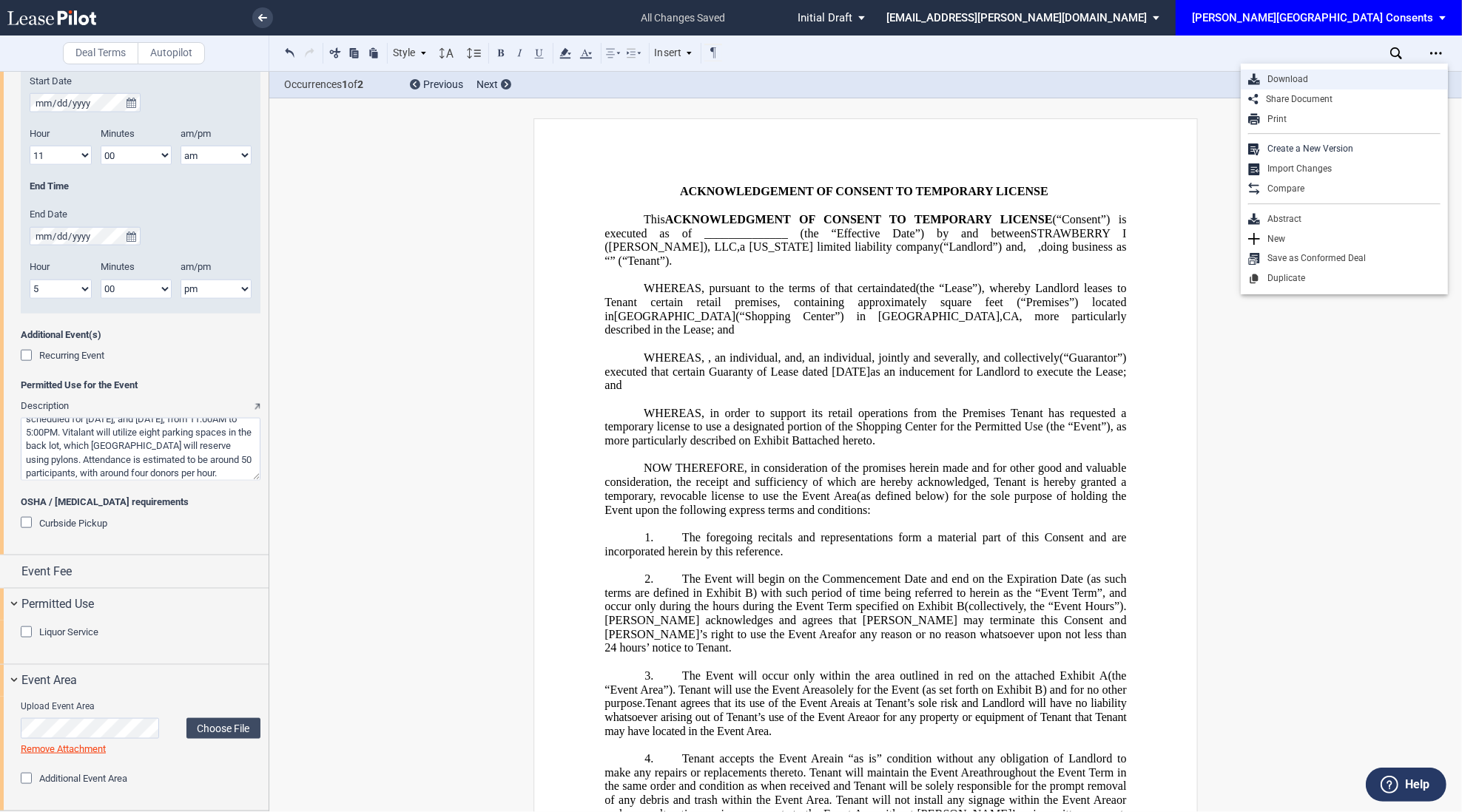
click at [1371, 82] on div "Download" at bounding box center [1350, 79] width 181 height 13
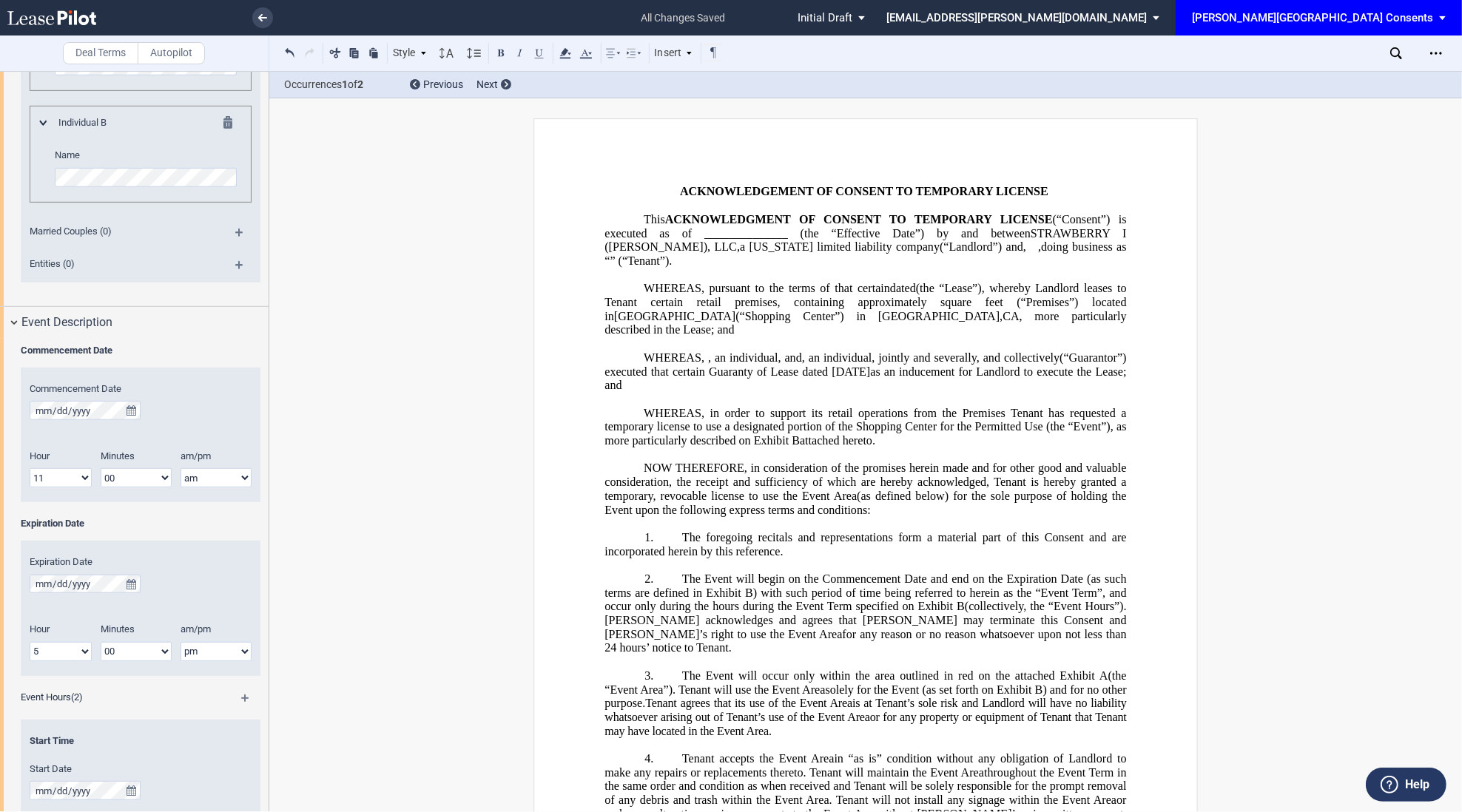
scroll to position [830, 0]
